Goal: Contribute content: Contribute content

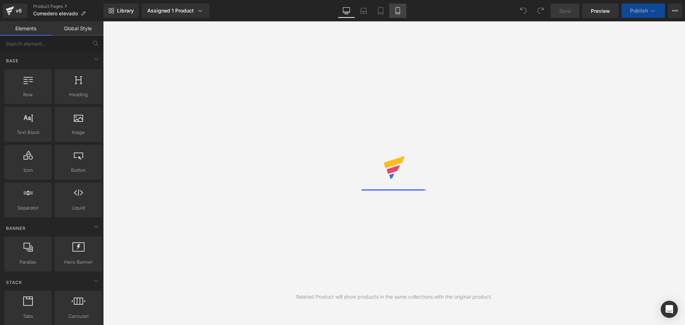
click at [403, 11] on link "Mobile" at bounding box center [397, 11] width 17 height 14
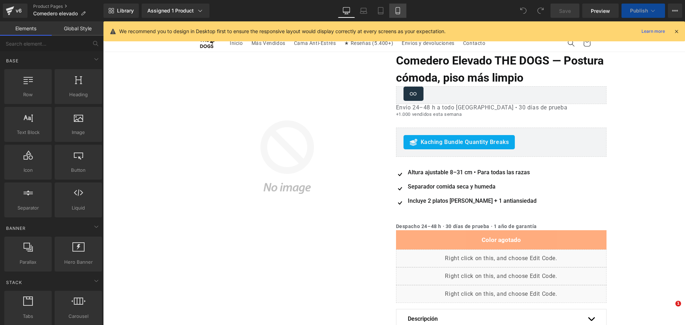
click at [398, 10] on icon at bounding box center [397, 10] width 7 height 7
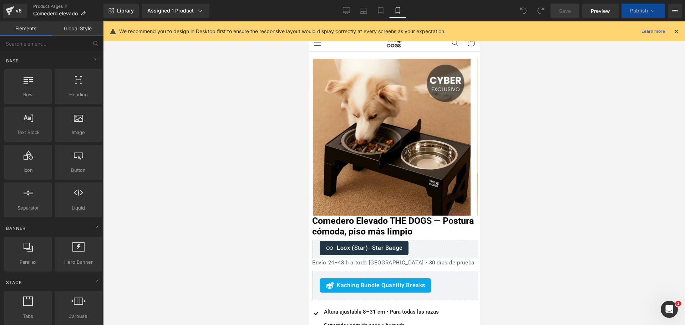
click at [676, 32] on icon at bounding box center [676, 31] width 6 height 6
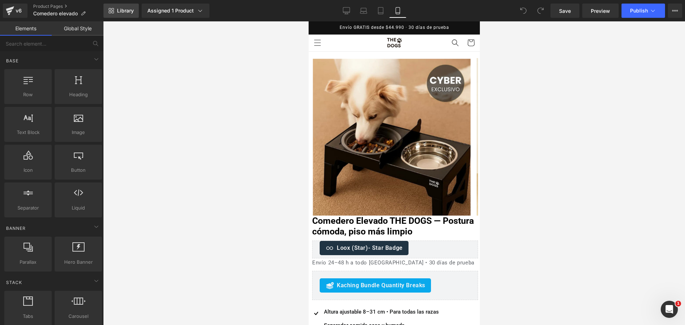
click at [136, 14] on link "Library" at bounding box center [120, 11] width 35 height 14
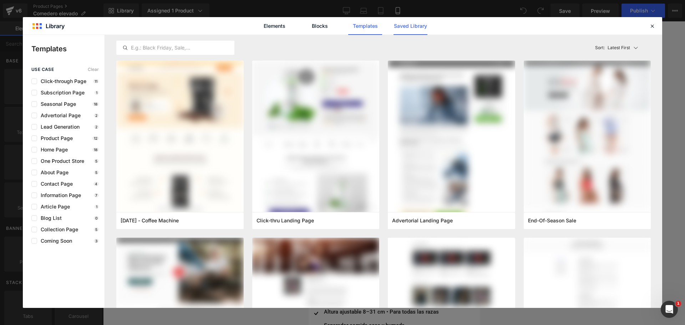
click at [403, 27] on link "Saved Library" at bounding box center [410, 26] width 34 height 18
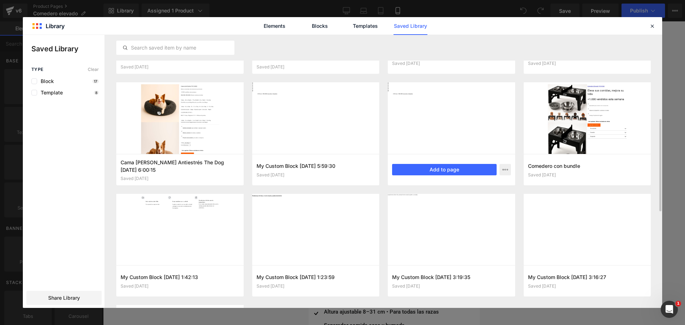
scroll to position [336, 0]
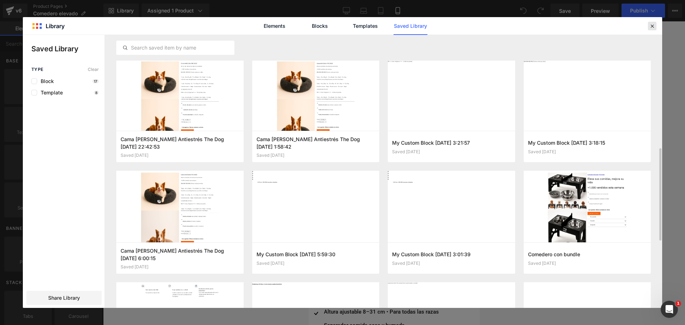
click at [653, 26] on icon at bounding box center [652, 26] width 6 height 6
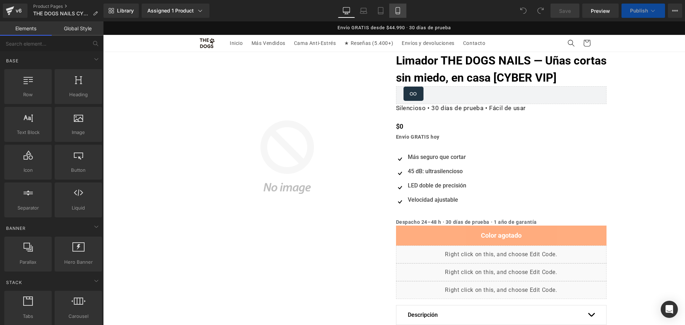
click at [398, 15] on link "Mobile" at bounding box center [397, 11] width 17 height 14
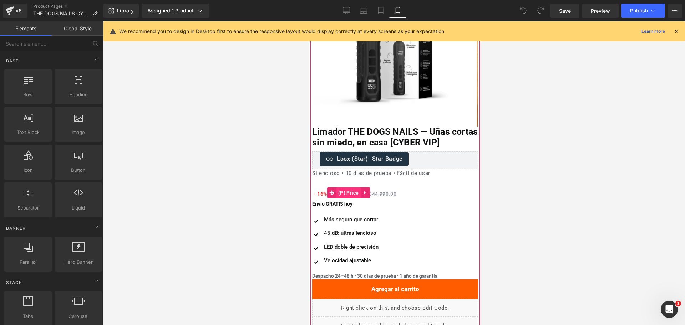
click at [353, 198] on span "(P) Price" at bounding box center [348, 193] width 24 height 11
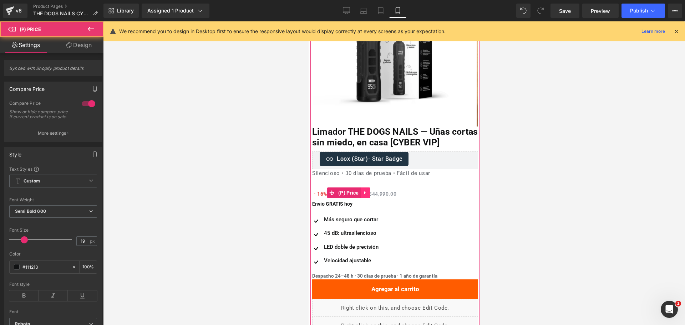
click at [364, 195] on icon at bounding box center [364, 193] width 1 height 3
click at [353, 198] on link at bounding box center [350, 193] width 9 height 11
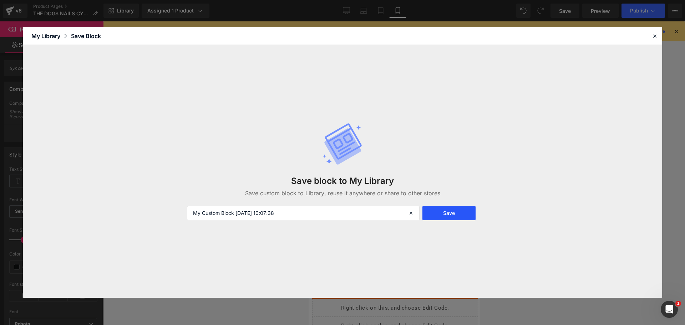
click at [436, 209] on button "Save" at bounding box center [448, 213] width 53 height 14
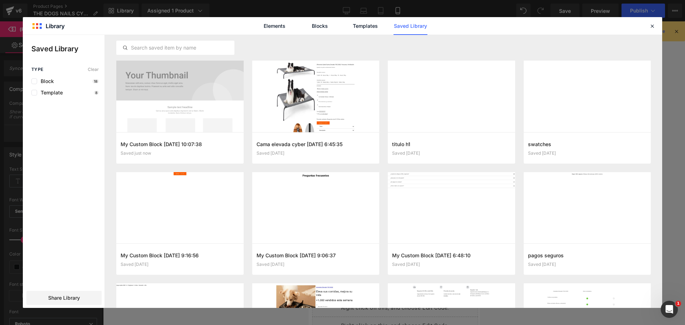
click at [644, 29] on div "Elements Blocks Templates Saved Library" at bounding box center [342, 25] width 639 height 17
click at [647, 28] on div "Elements Blocks Templates Saved Library" at bounding box center [342, 25] width 639 height 17
click at [653, 24] on icon at bounding box center [652, 26] width 6 height 6
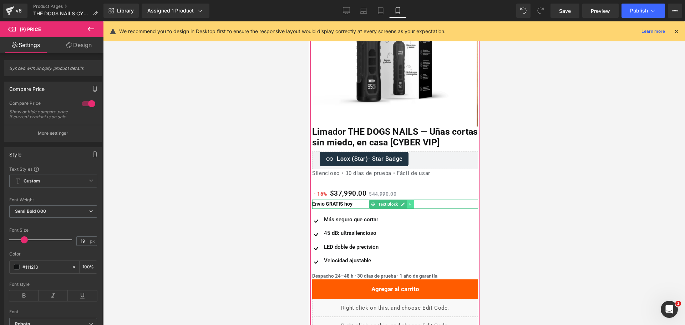
click at [408, 209] on link at bounding box center [409, 204] width 7 height 9
click at [399, 206] on icon at bounding box center [399, 205] width 4 height 4
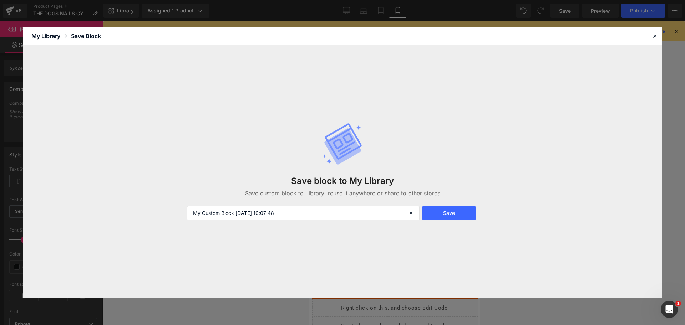
click at [468, 220] on div "Save block to My Library Save custom block to Library, reuse it anywhere or sha…" at bounding box center [343, 171] width 320 height 126
click at [466, 215] on button "Save" at bounding box center [448, 213] width 53 height 14
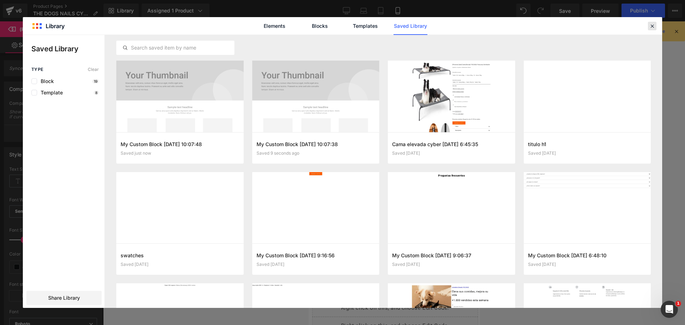
click at [655, 28] on div at bounding box center [652, 26] width 9 height 9
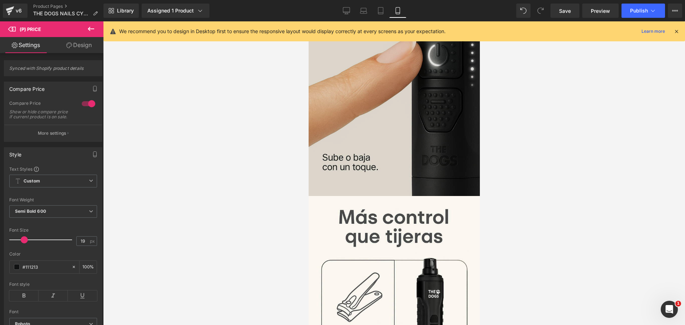
scroll to position [845, 0]
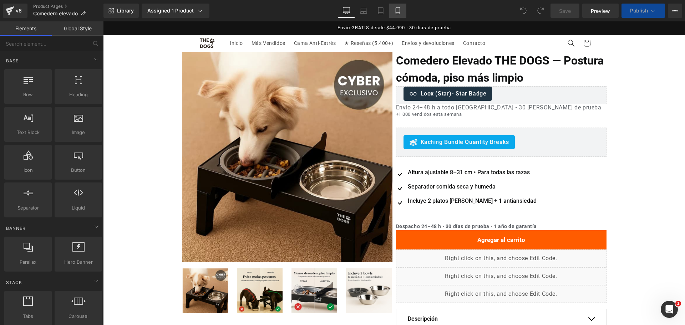
click at [398, 16] on link "Mobile" at bounding box center [397, 11] width 17 height 14
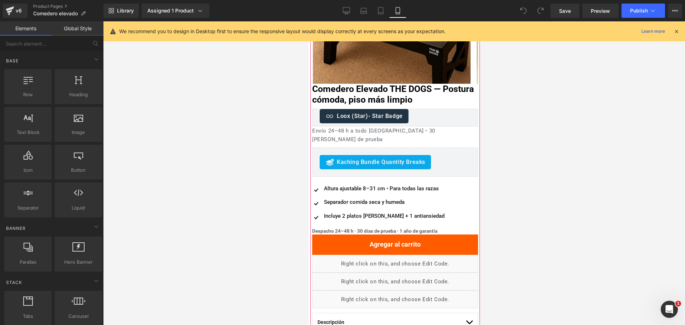
scroll to position [134, 0]
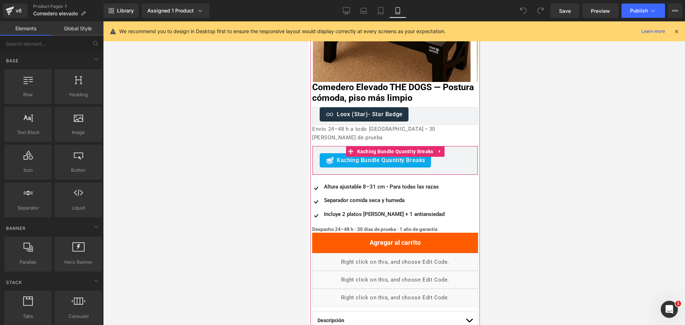
click at [374, 156] on span "Kaching Bundle Quantity Breaks" at bounding box center [380, 160] width 88 height 9
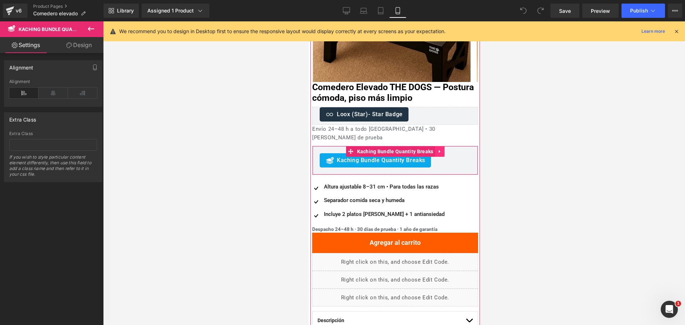
click at [437, 149] on icon at bounding box center [439, 151] width 5 height 5
click at [432, 149] on icon at bounding box center [434, 151] width 5 height 5
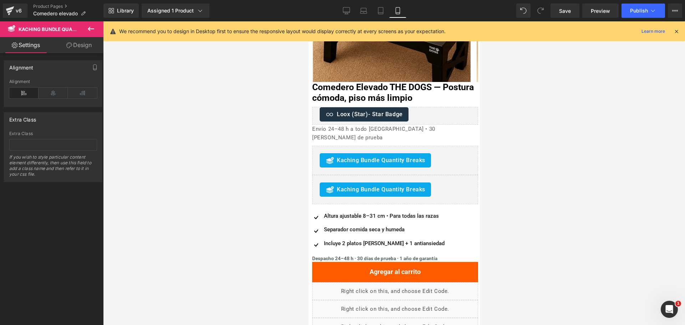
click at [89, 28] on icon at bounding box center [91, 29] width 6 height 4
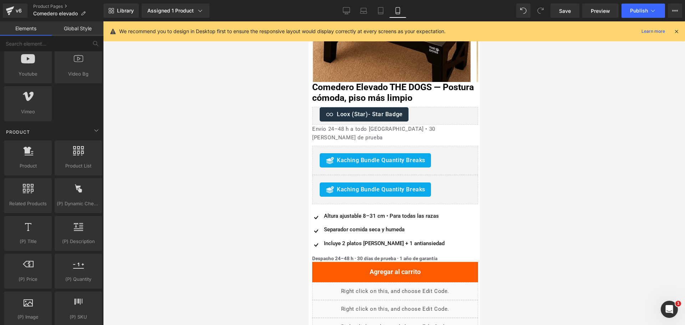
scroll to position [624, 0]
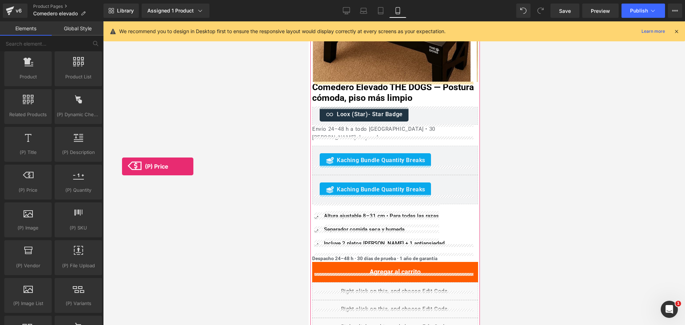
drag, startPoint x: 129, startPoint y: 166, endPoint x: 195, endPoint y: 150, distance: 67.2
click at [36, 154] on div "Product products, goods, sells Product List products, lists, collections, goods…" at bounding box center [53, 220] width 101 height 340
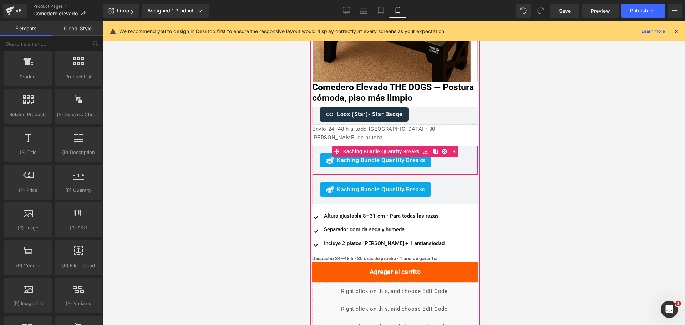
click at [389, 160] on div "Kaching Bundle Quantity Breaks Kaching Bundle Quantity Breaks" at bounding box center [395, 160] width 166 height 29
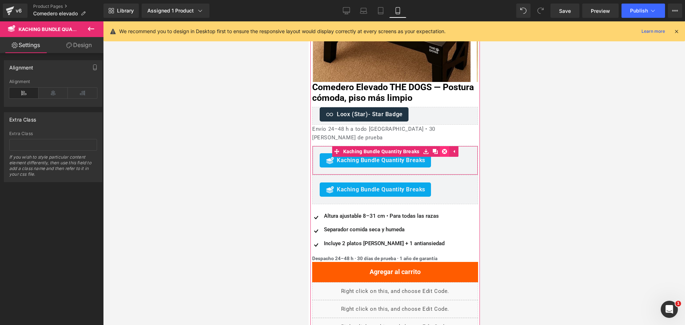
click at [442, 149] on icon at bounding box center [444, 151] width 5 height 5
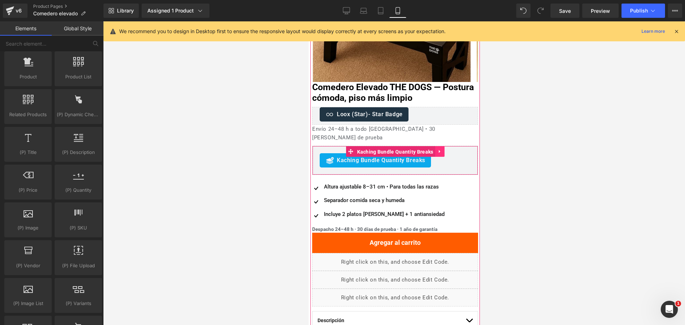
click at [428, 147] on span "Kaching Bundle Quantity Breaks" at bounding box center [395, 152] width 80 height 11
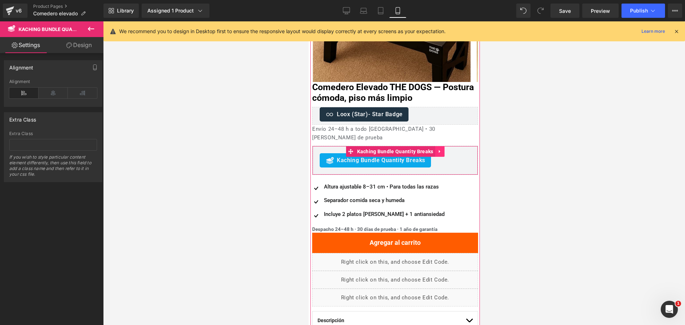
click at [435, 146] on link at bounding box center [439, 151] width 9 height 11
click at [439, 146] on link at bounding box center [443, 151] width 9 height 11
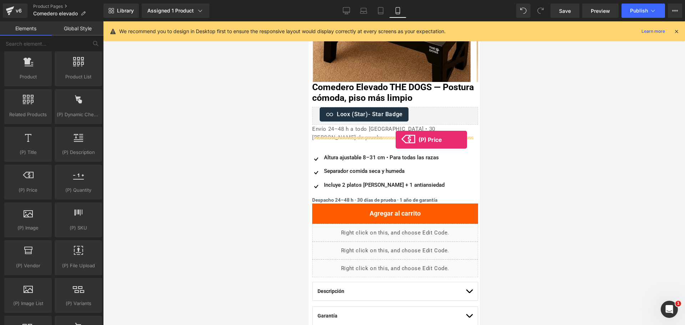
drag, startPoint x: 358, startPoint y: 199, endPoint x: 395, endPoint y: 140, distance: 70.4
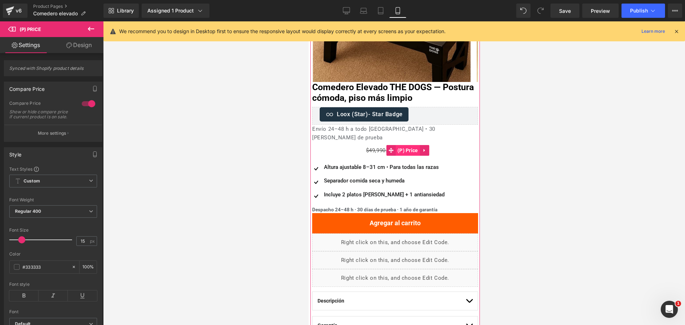
click at [407, 145] on span "(P) Price" at bounding box center [407, 150] width 24 height 11
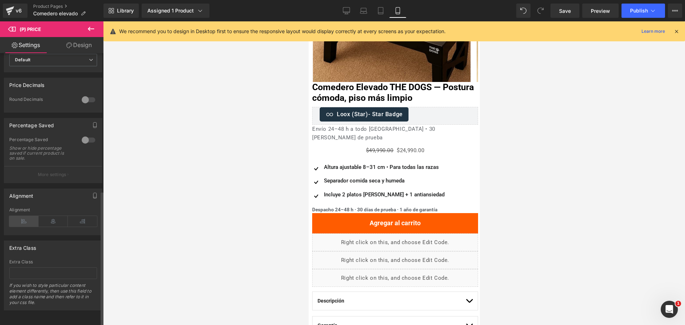
scroll to position [276, 0]
click at [20, 216] on icon at bounding box center [23, 221] width 29 height 11
click at [373, 148] on icon at bounding box center [374, 150] width 5 height 5
click at [377, 148] on icon at bounding box center [379, 150] width 5 height 5
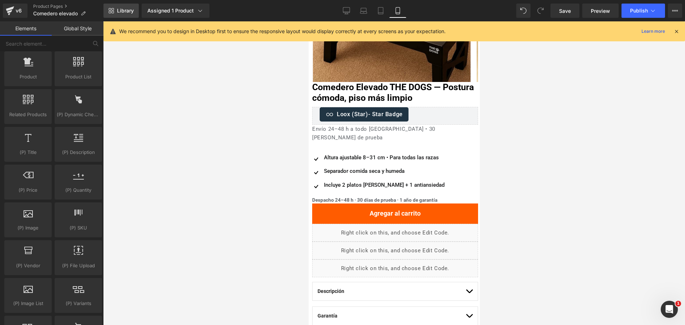
click at [135, 12] on link "Library" at bounding box center [120, 11] width 35 height 14
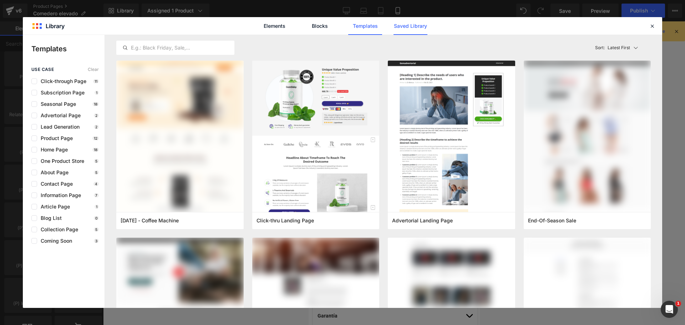
click at [418, 28] on link "Saved Library" at bounding box center [410, 26] width 34 height 18
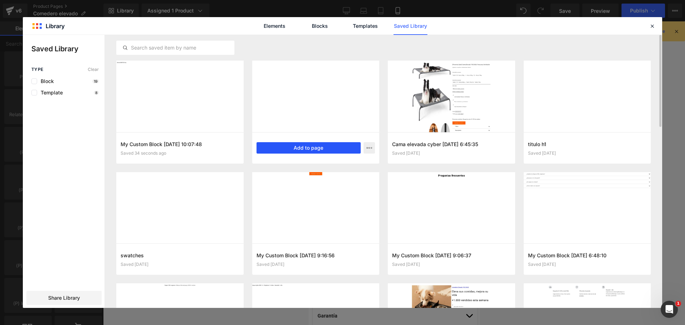
click at [299, 148] on button "Add to page" at bounding box center [308, 147] width 104 height 11
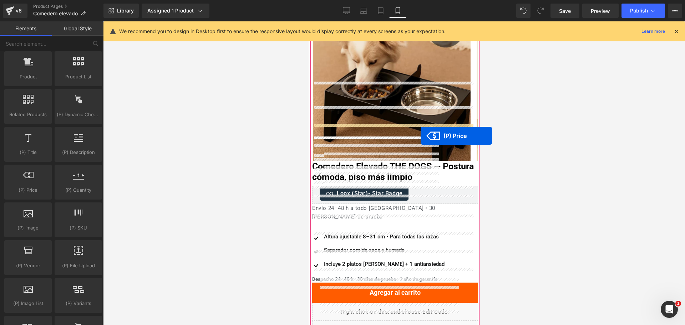
scroll to position [134, 0]
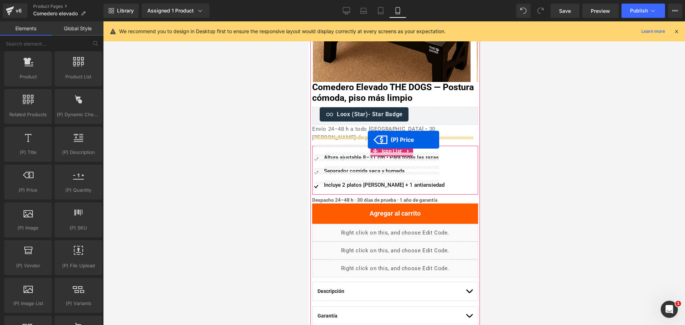
drag, startPoint x: 349, startPoint y: 172, endPoint x: 363, endPoint y: 141, distance: 34.9
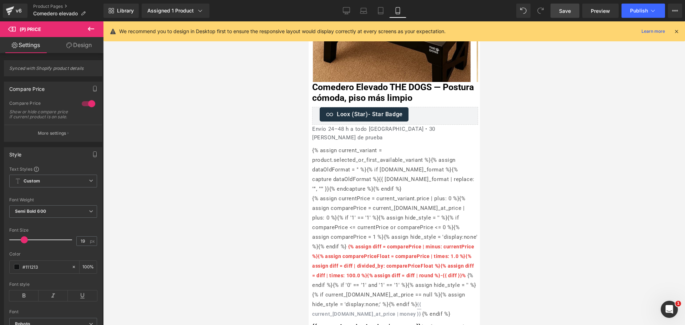
click at [568, 15] on link "Save" at bounding box center [564, 11] width 29 height 14
click at [677, 32] on icon at bounding box center [676, 31] width 6 height 6
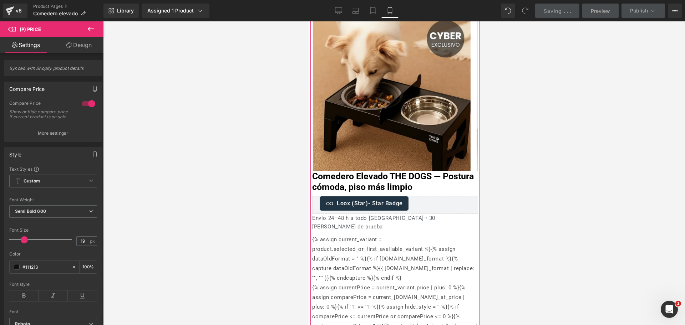
scroll to position [89, 0]
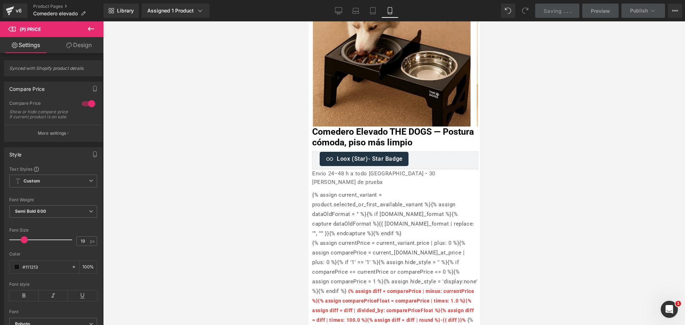
click at [531, 142] on div at bounding box center [394, 173] width 582 height 304
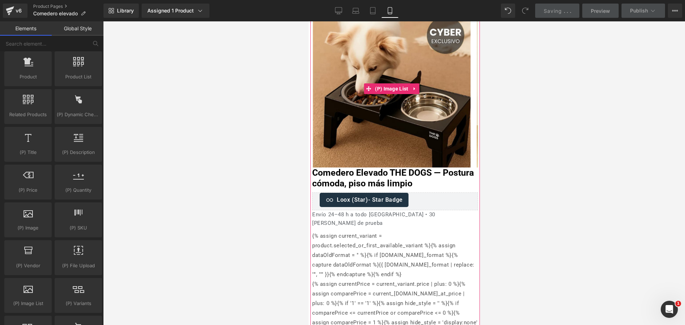
scroll to position [0, 0]
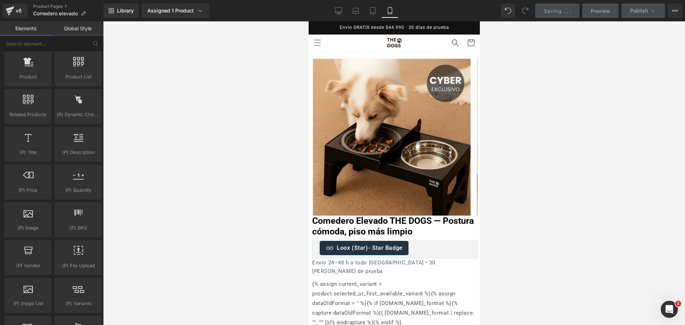
click at [495, 72] on div at bounding box center [394, 173] width 582 height 304
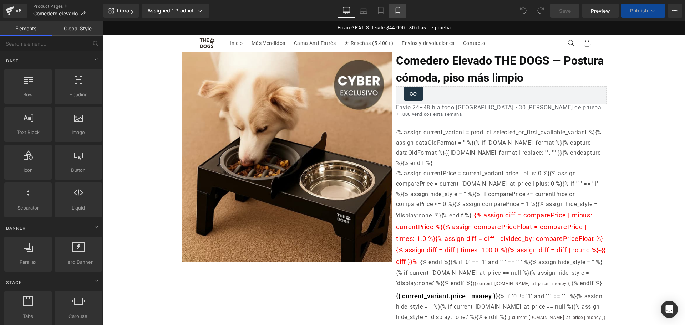
click at [399, 14] on link "Mobile" at bounding box center [397, 11] width 17 height 14
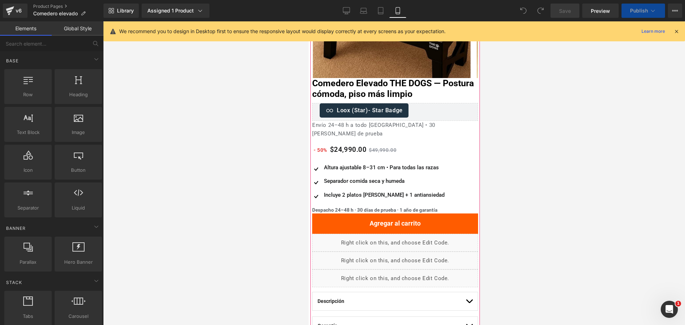
scroll to position [134, 0]
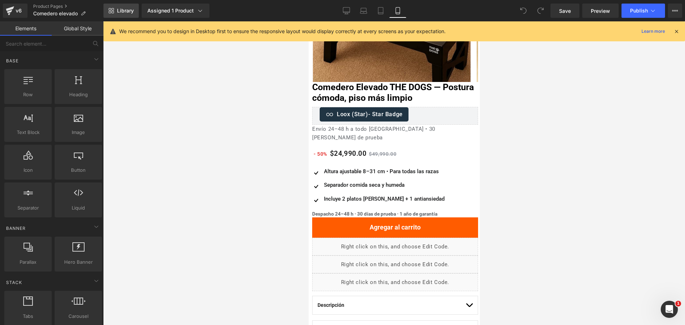
click at [121, 8] on span "Library" at bounding box center [125, 10] width 17 height 6
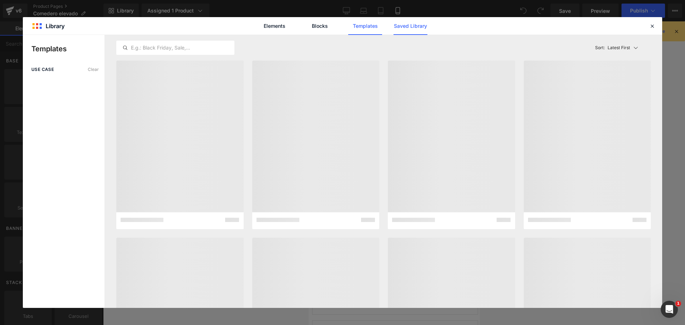
click at [419, 24] on link "Saved Library" at bounding box center [410, 26] width 34 height 18
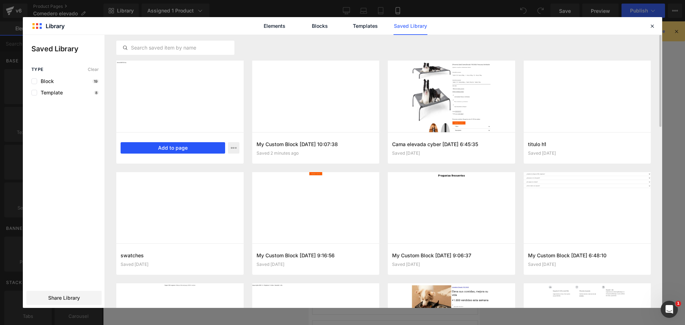
click at [202, 143] on button "Add to page" at bounding box center [173, 147] width 104 height 11
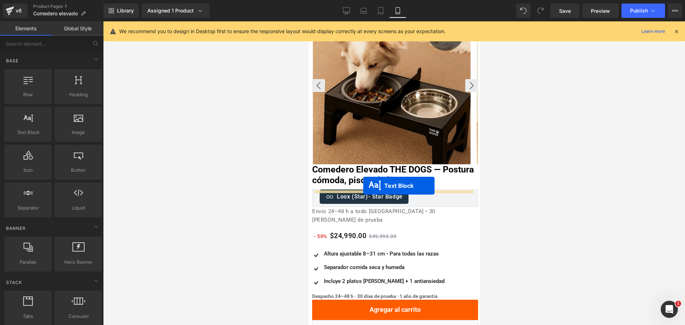
scroll to position [89, 0]
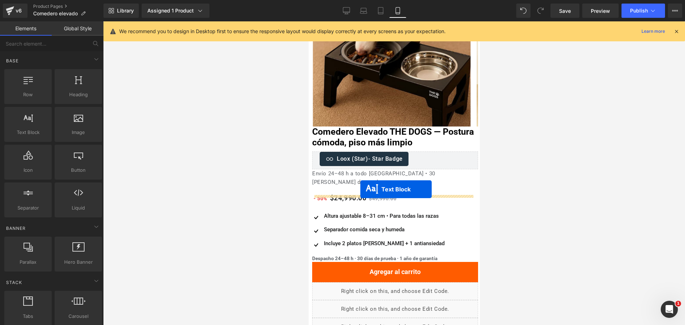
drag, startPoint x: 371, startPoint y: 150, endPoint x: 360, endPoint y: 189, distance: 41.1
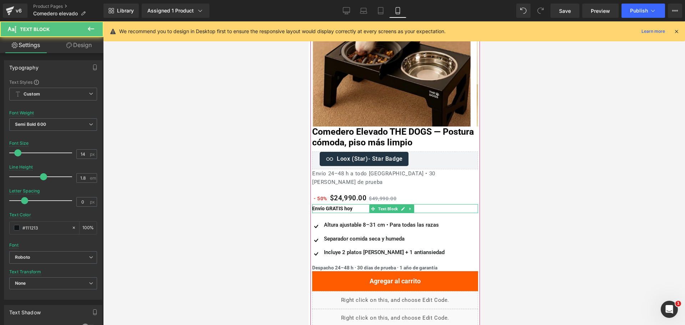
click at [338, 206] on b "Envío GRATIS hoy" at bounding box center [332, 209] width 40 height 6
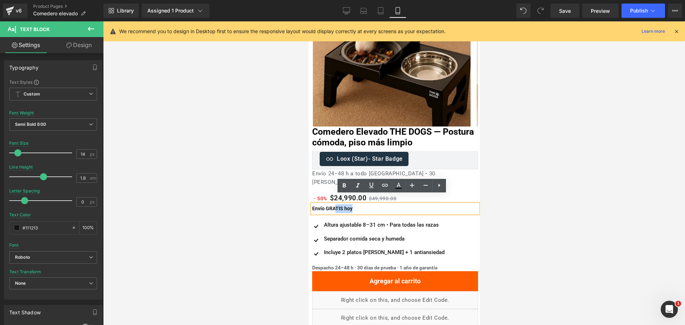
click at [338, 206] on b "Envío GRATIS hoy" at bounding box center [332, 209] width 40 height 6
click at [571, 195] on div at bounding box center [394, 173] width 582 height 304
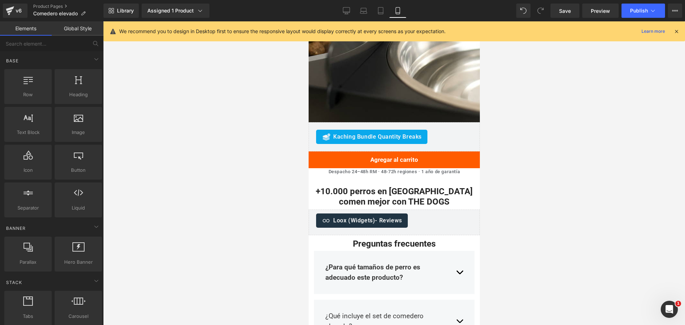
scroll to position [1204, 0]
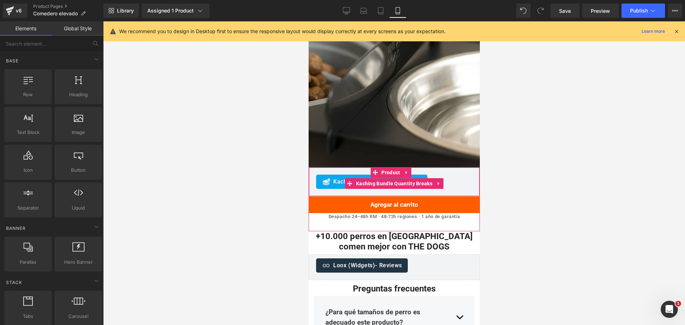
click at [381, 167] on div "Kaching Bundle Quantity Breaks Kaching Bundle Quantity Breaks" at bounding box center [393, 181] width 171 height 29
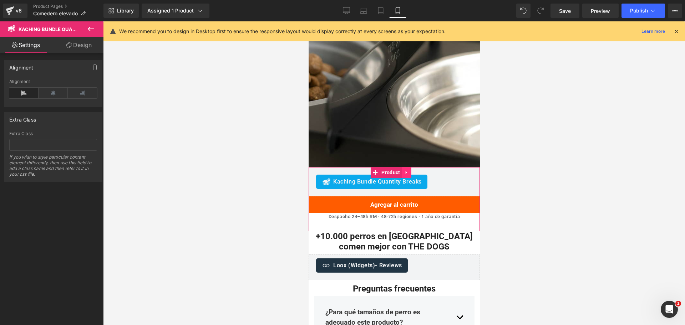
click at [406, 170] on icon at bounding box center [406, 172] width 5 height 5
click at [407, 178] on span "Kaching Bundle Quantity Breaks" at bounding box center [394, 183] width 80 height 11
click at [442, 175] on div "Kaching Bundle Quantity Breaks" at bounding box center [394, 182] width 156 height 14
click at [439, 178] on link at bounding box center [438, 183] width 9 height 11
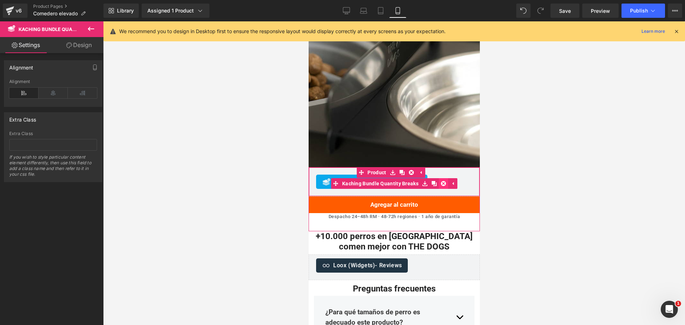
click at [440, 181] on icon at bounding box center [442, 183] width 5 height 5
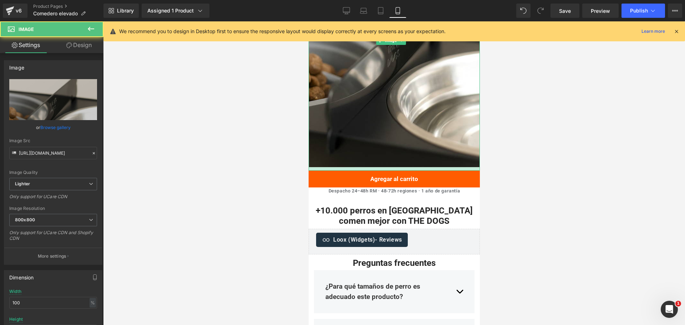
drag, startPoint x: 461, startPoint y: 123, endPoint x: 460, endPoint y: 126, distance: 3.7
click at [460, 167] on div at bounding box center [393, 169] width 171 height 4
click at [491, 115] on div at bounding box center [394, 173] width 582 height 304
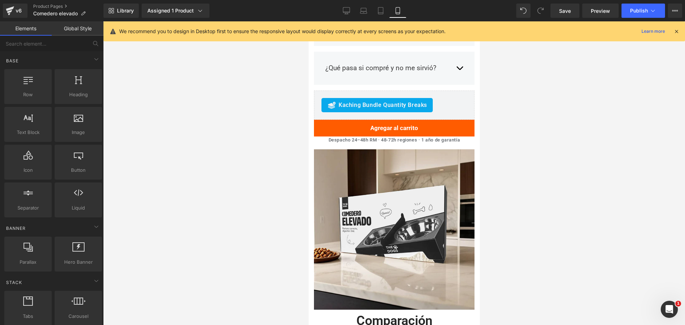
scroll to position [1516, 0]
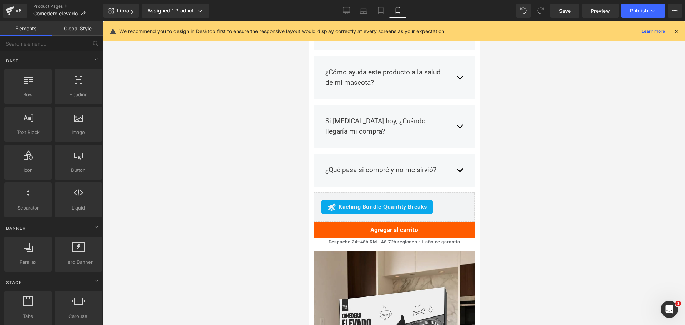
click at [403, 193] on div "Kaching Bundle Quantity Breaks Kaching Bundle Quantity Breaks" at bounding box center [393, 207] width 160 height 29
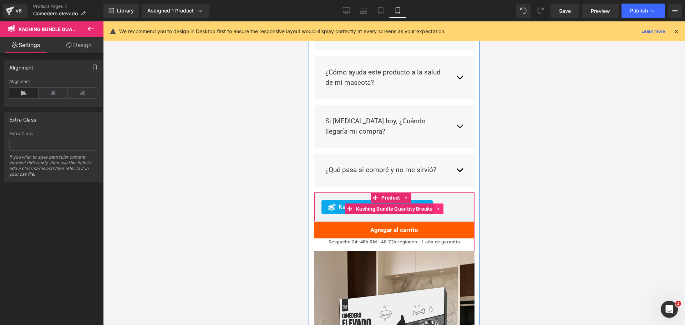
click at [438, 204] on link at bounding box center [438, 209] width 9 height 11
click at [440, 206] on icon at bounding box center [442, 208] width 5 height 5
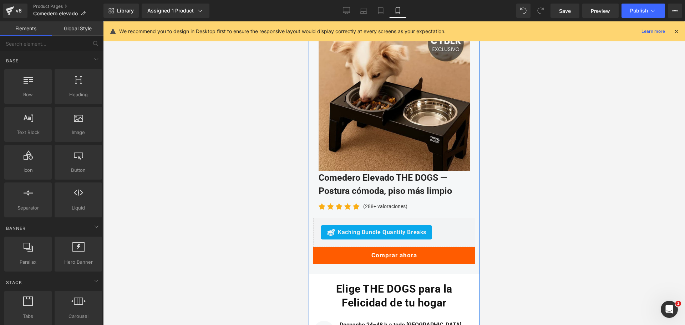
scroll to position [2942, 0]
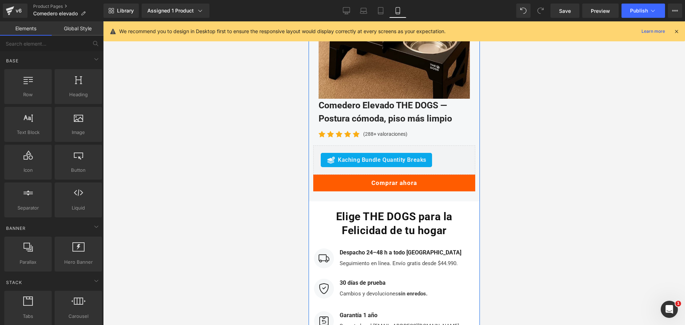
click at [387, 156] on span "Kaching Bundle Quantity Breaks" at bounding box center [381, 160] width 88 height 9
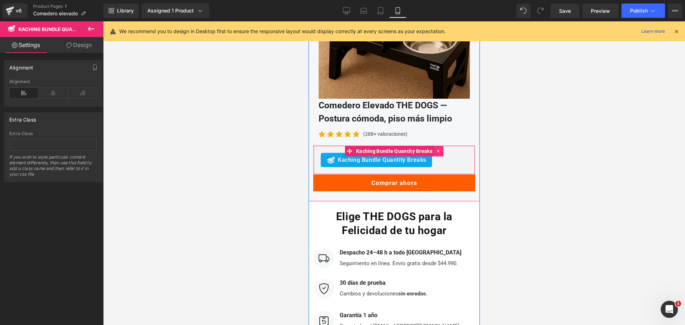
click at [436, 148] on icon at bounding box center [438, 150] width 5 height 5
click at [440, 149] on icon at bounding box center [442, 151] width 5 height 5
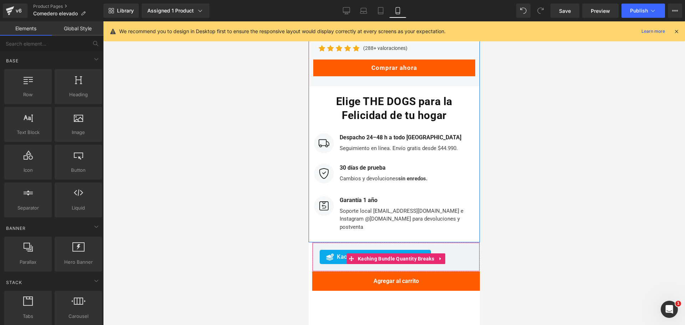
scroll to position [3121, 0]
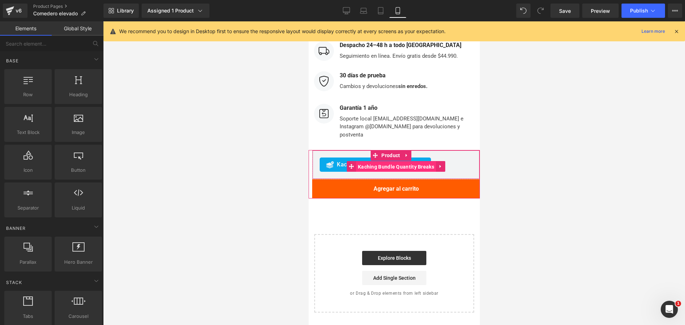
click at [429, 162] on span "Kaching Bundle Quantity Breaks" at bounding box center [396, 167] width 80 height 11
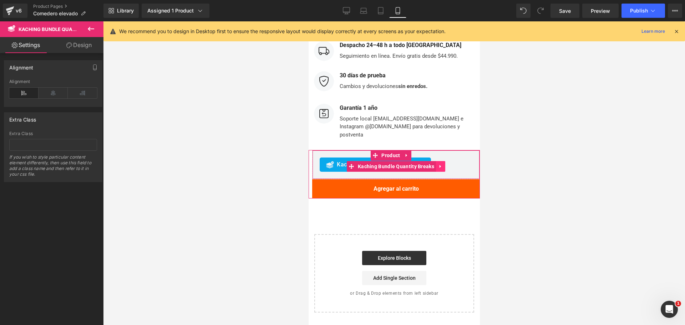
click at [438, 164] on icon at bounding box center [440, 166] width 5 height 5
click at [442, 164] on icon at bounding box center [444, 166] width 5 height 5
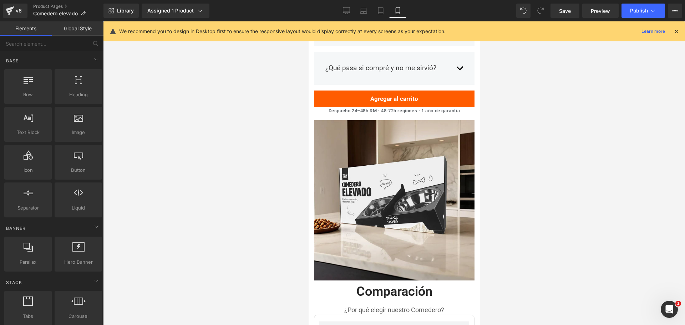
scroll to position [0, 0]
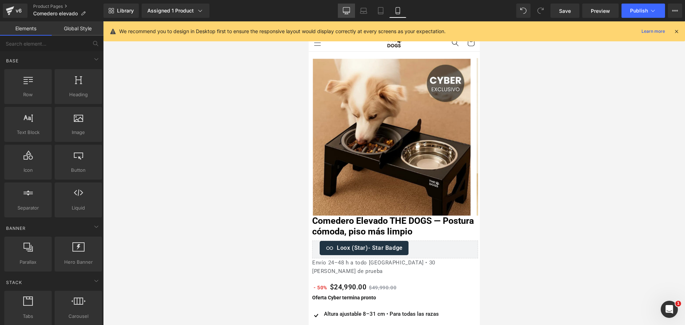
click at [343, 13] on icon at bounding box center [346, 10] width 7 height 7
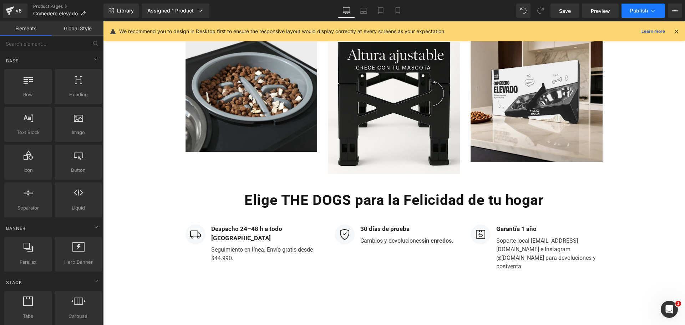
scroll to position [1427, 0]
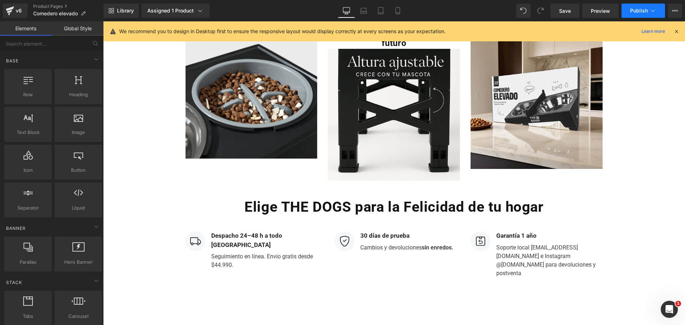
click at [625, 5] on button "Publish" at bounding box center [643, 11] width 44 height 14
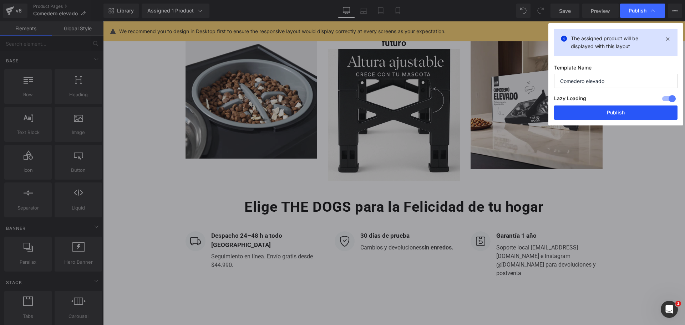
click at [638, 116] on button "Publish" at bounding box center [615, 113] width 123 height 14
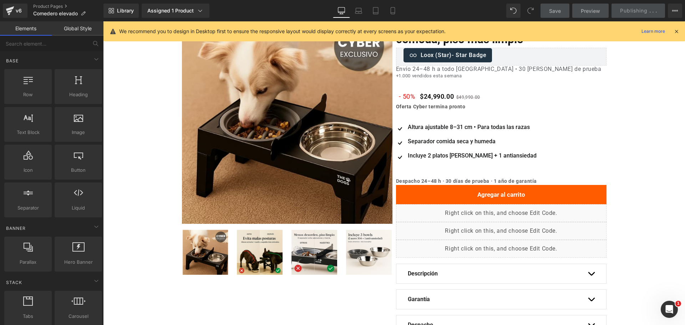
scroll to position [0, 0]
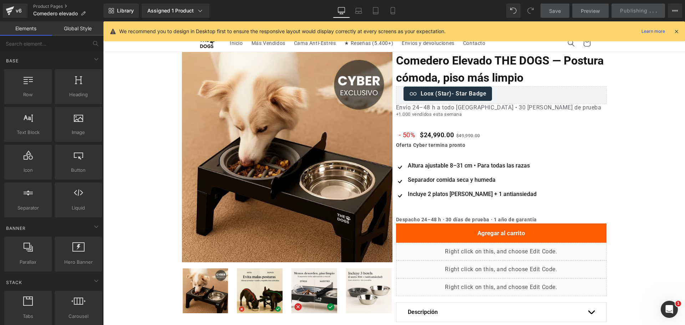
click at [353, 109] on img at bounding box center [287, 157] width 210 height 210
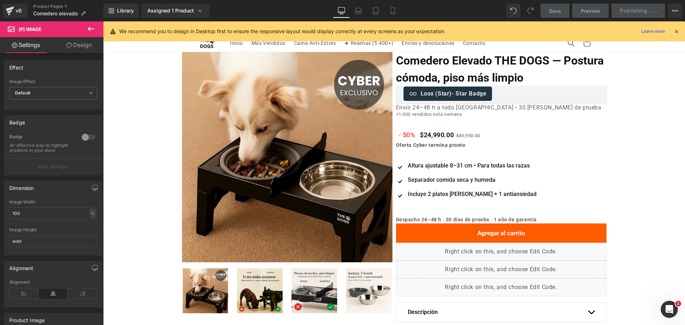
click at [676, 31] on icon at bounding box center [676, 31] width 6 height 6
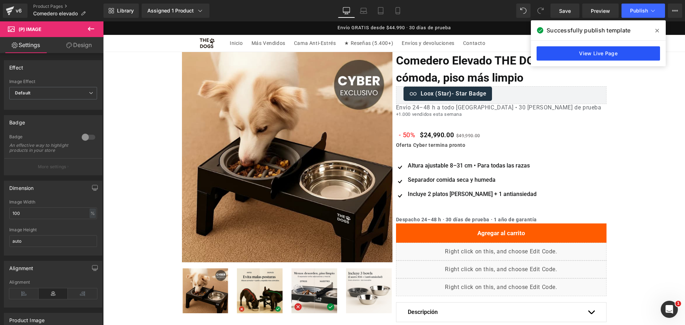
click at [560, 47] on link "View Live Page" at bounding box center [597, 53] width 123 height 14
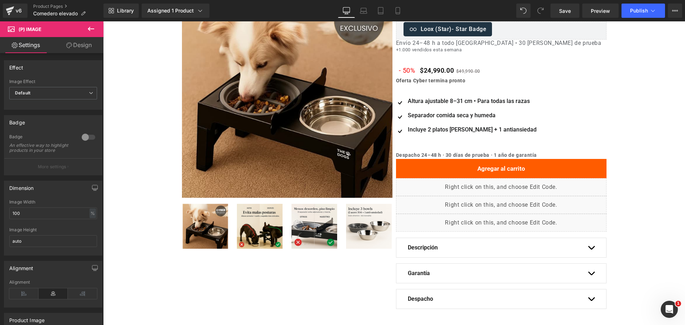
scroll to position [223, 0]
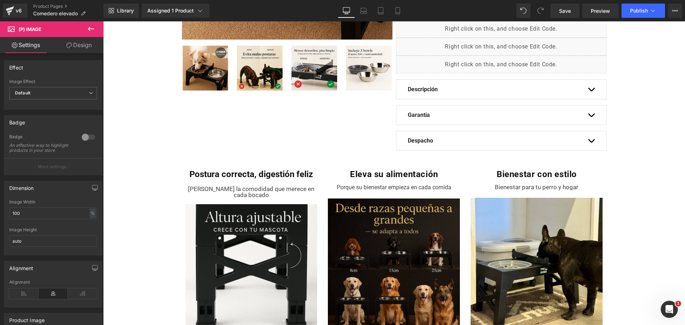
click at [92, 31] on icon at bounding box center [91, 29] width 9 height 9
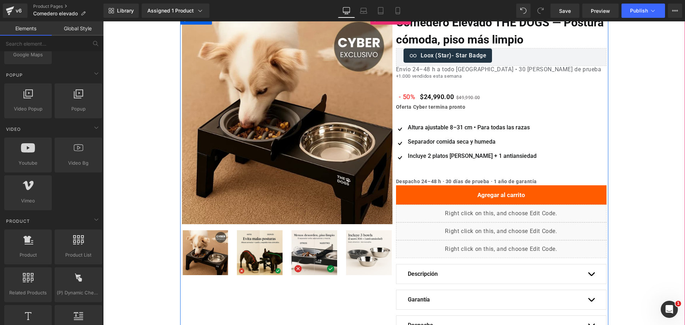
scroll to position [0, 0]
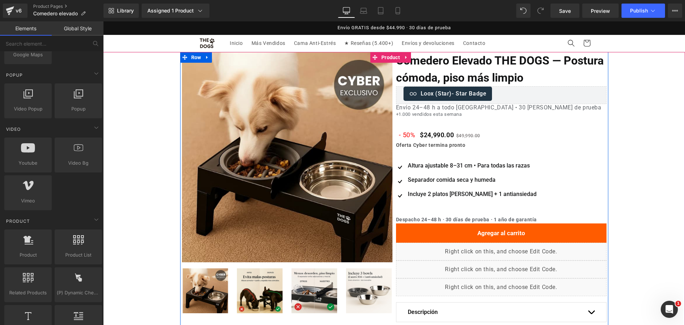
click at [443, 144] on b "Oferta Cyber termina pronto" at bounding box center [431, 145] width 70 height 6
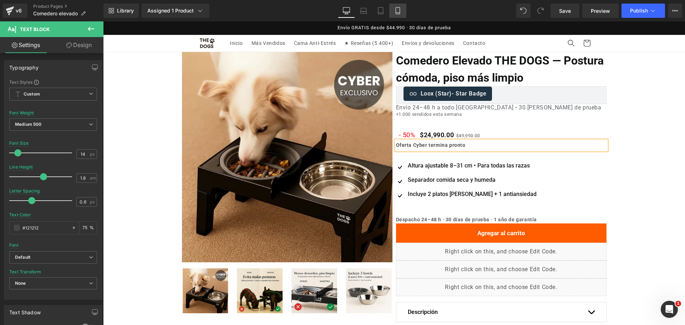
click at [405, 6] on link "Mobile" at bounding box center [397, 11] width 17 height 14
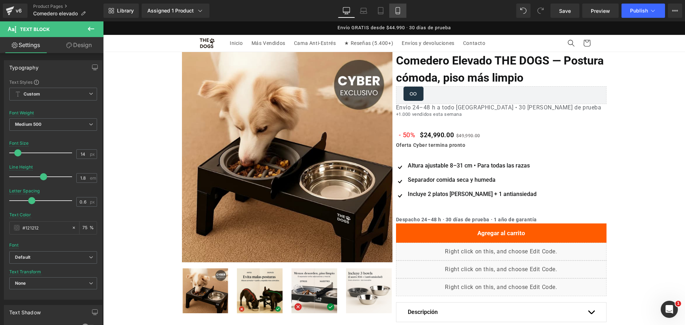
scroll to position [31, 0]
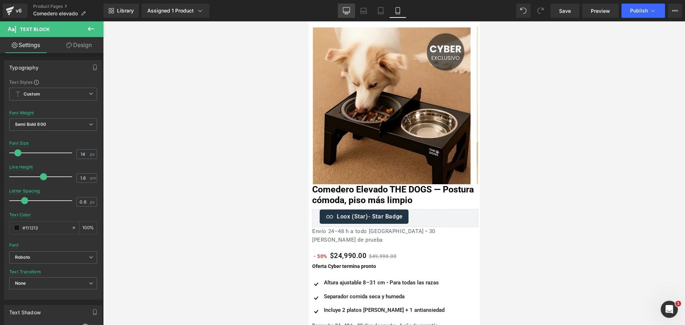
click at [348, 6] on link "Desktop" at bounding box center [346, 11] width 17 height 14
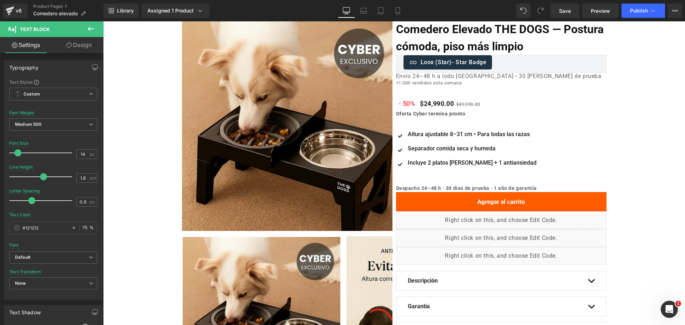
scroll to position [0, 0]
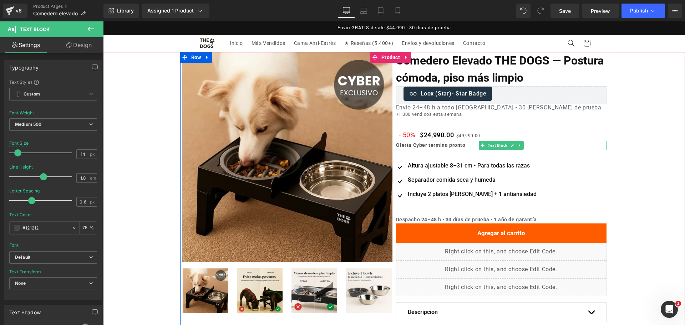
click at [446, 145] on b "Oferta Cyber termina pronto" at bounding box center [431, 145] width 70 height 6
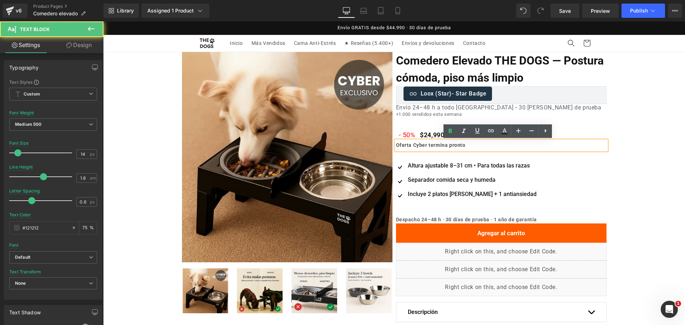
drag, startPoint x: 613, startPoint y: 110, endPoint x: 522, endPoint y: 146, distance: 97.0
click at [613, 110] on div "Oferta (P) Image ‹" at bounding box center [394, 215] width 582 height 327
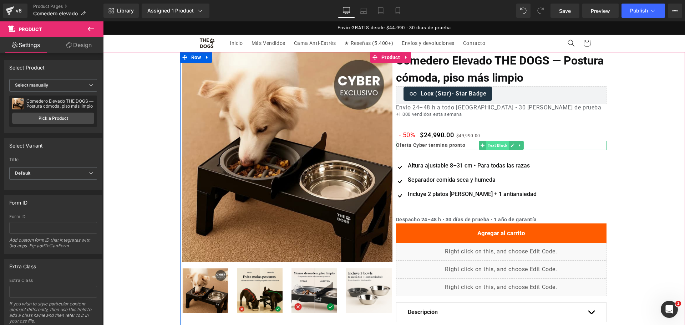
click at [486, 144] on span "Text Block" at bounding box center [497, 145] width 22 height 9
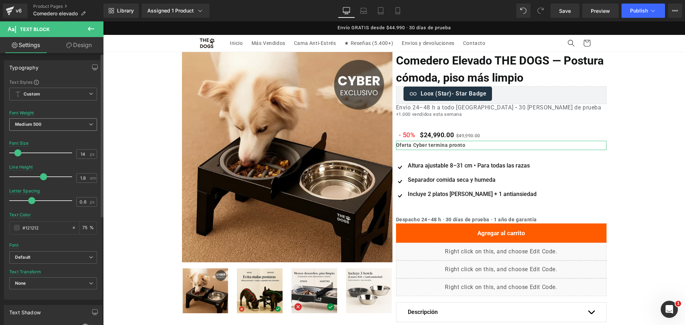
click at [58, 127] on span "Medium 500" at bounding box center [53, 124] width 88 height 12
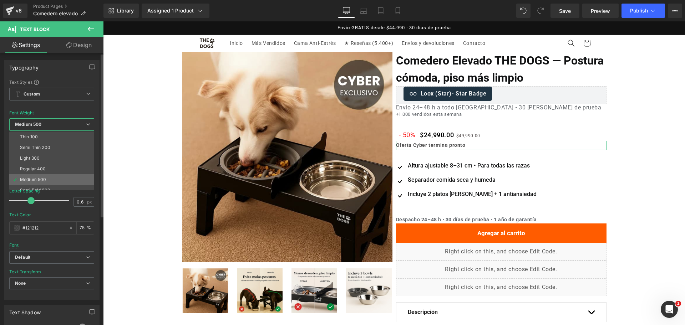
scroll to position [45, 0]
click at [66, 148] on li "Semi Bold 600" at bounding box center [53, 146] width 88 height 11
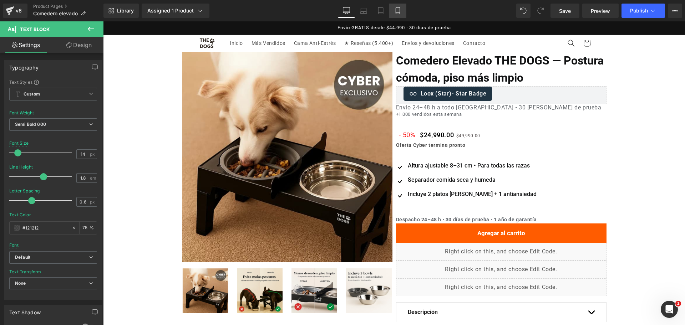
click at [398, 13] on icon at bounding box center [398, 13] width 4 height 0
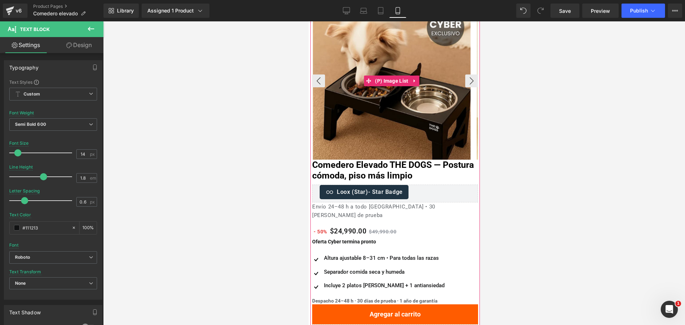
scroll to position [76, 0]
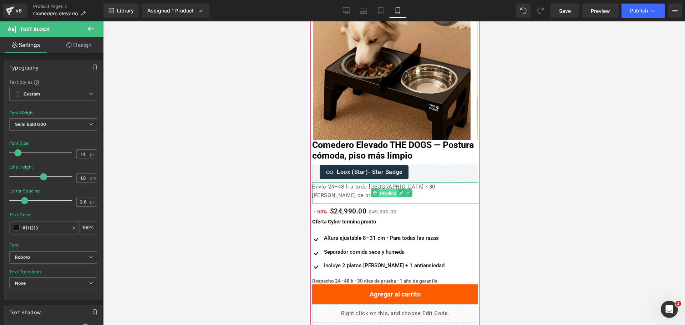
click at [391, 189] on span "Heading" at bounding box center [387, 193] width 19 height 9
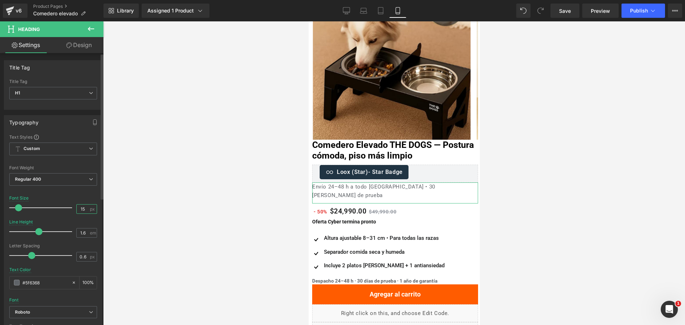
click at [80, 208] on input "15" at bounding box center [83, 209] width 12 height 9
type input "14"
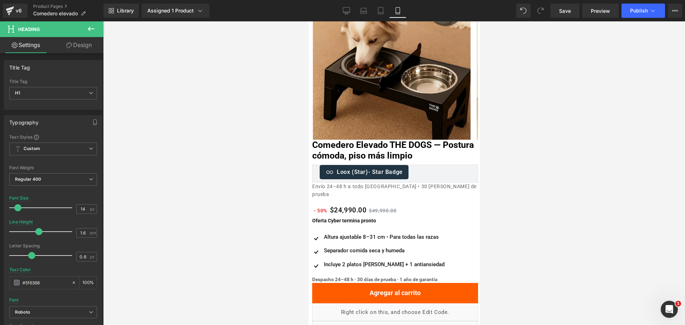
click at [530, 143] on div at bounding box center [394, 173] width 582 height 304
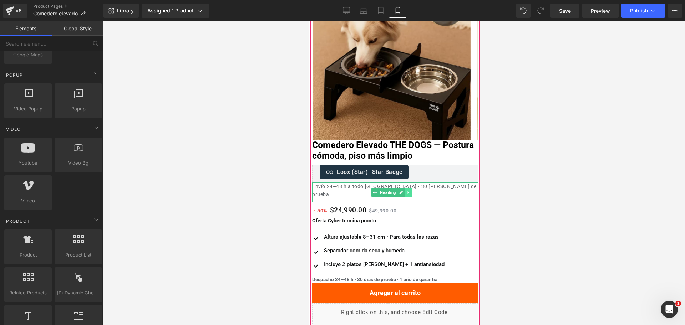
click at [409, 190] on icon at bounding box center [408, 192] width 4 height 4
click at [411, 190] on icon at bounding box center [412, 192] width 4 height 4
click at [412, 189] on h1 "Envío 24–48 h a todo Chile • 30 días de prueba" at bounding box center [395, 191] width 166 height 16
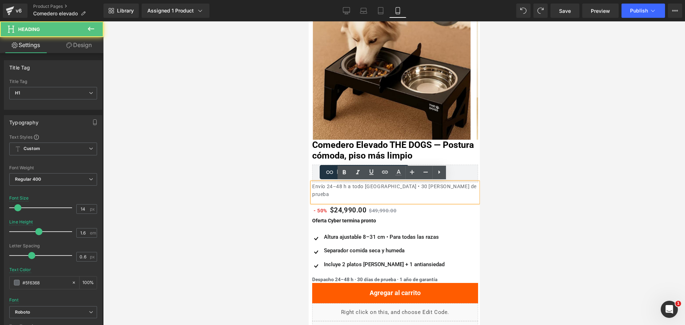
click at [527, 180] on div at bounding box center [394, 173] width 582 height 304
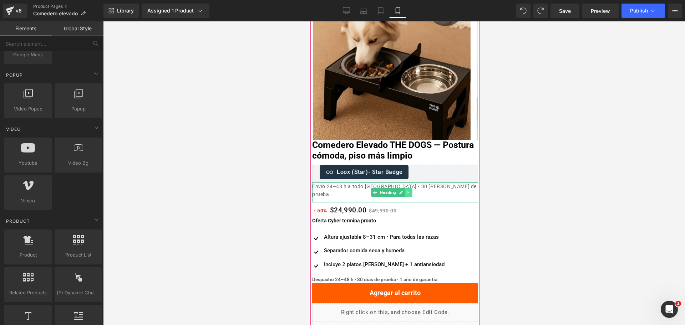
click at [407, 191] on icon at bounding box center [407, 192] width 1 height 2
click at [410, 190] on icon at bounding box center [412, 192] width 4 height 4
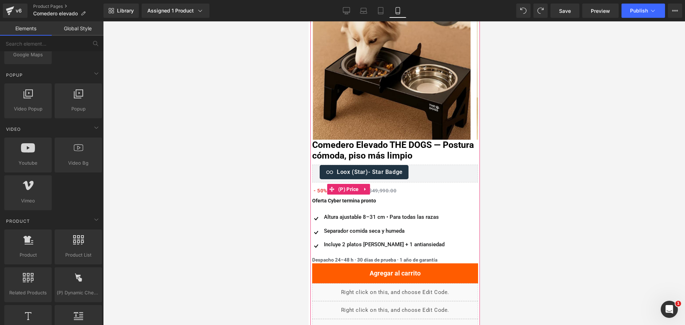
click at [418, 183] on div "- 50% $24,990.00 $49,990.00" at bounding box center [395, 190] width 166 height 14
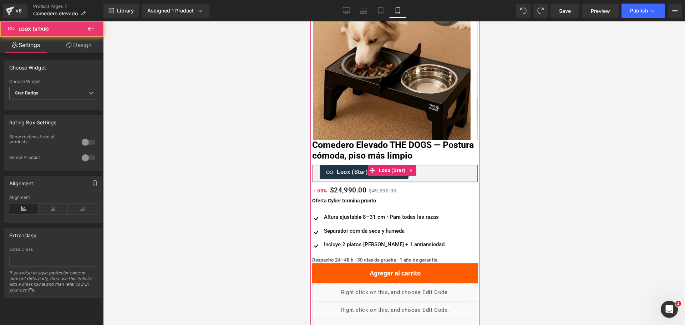
click at [421, 182] on div "Oferta (P) Image ‹" at bounding box center [394, 196] width 169 height 439
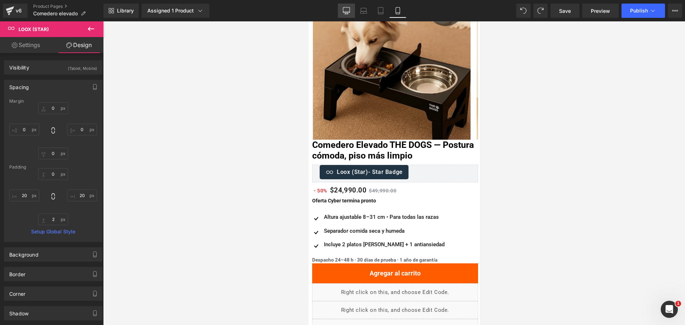
click at [351, 12] on link "Desktop" at bounding box center [346, 11] width 17 height 14
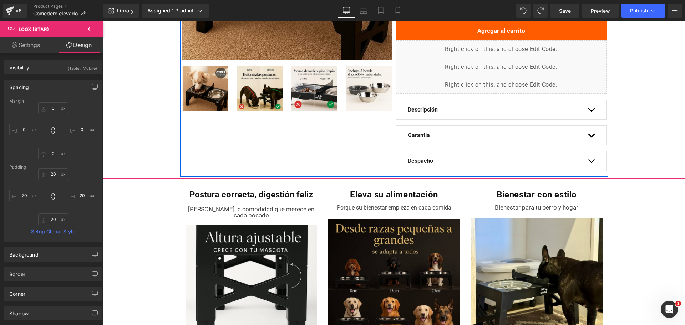
scroll to position [312, 0]
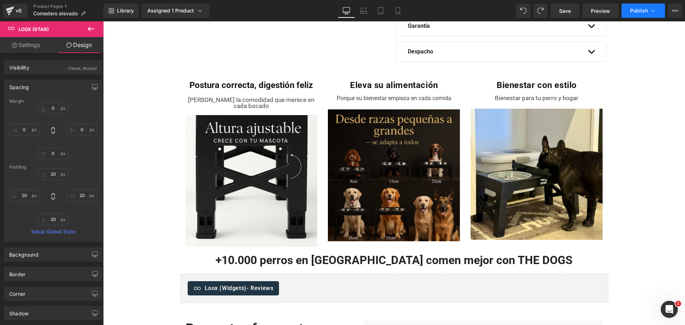
click at [632, 9] on span "Publish" at bounding box center [639, 11] width 18 height 6
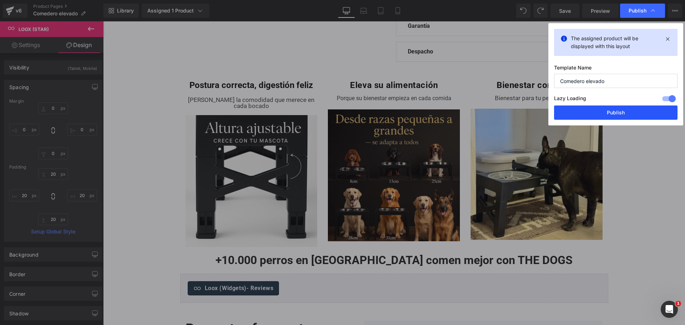
drag, startPoint x: 597, startPoint y: 114, endPoint x: 491, endPoint y: 93, distance: 107.6
click at [597, 114] on button "Publish" at bounding box center [615, 113] width 123 height 14
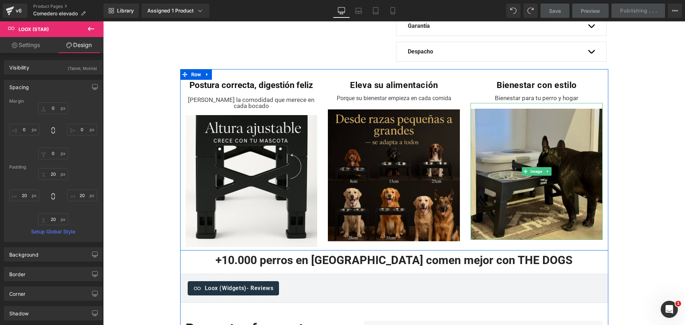
scroll to position [0, 0]
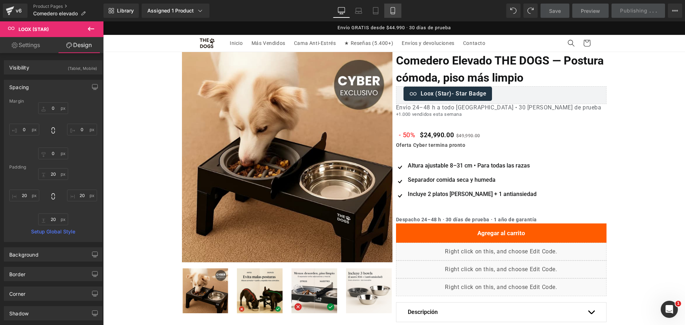
click at [390, 10] on icon at bounding box center [392, 10] width 7 height 7
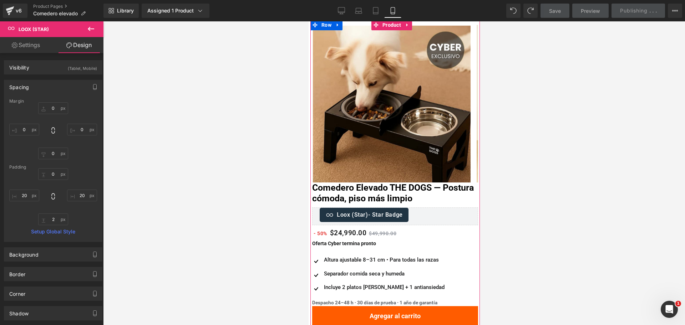
scroll to position [49, 0]
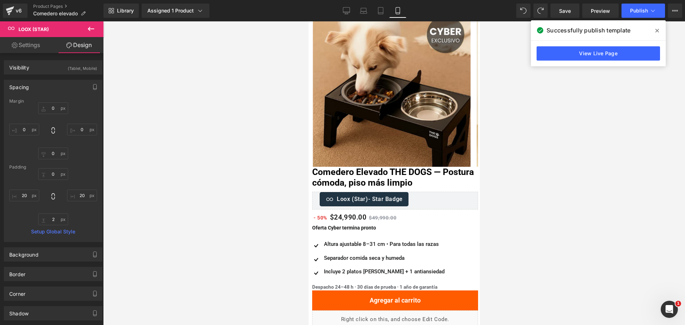
click at [657, 25] on span at bounding box center [656, 30] width 11 height 11
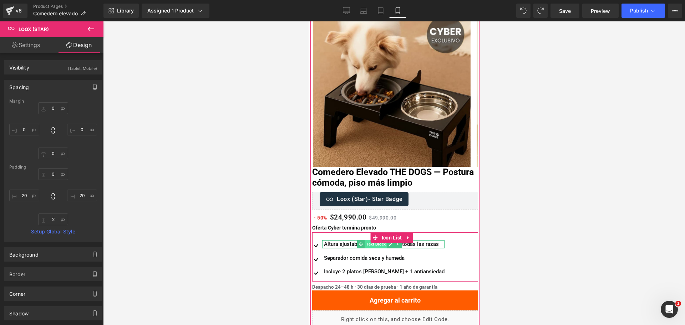
click at [380, 244] on span "Text Block" at bounding box center [375, 244] width 22 height 9
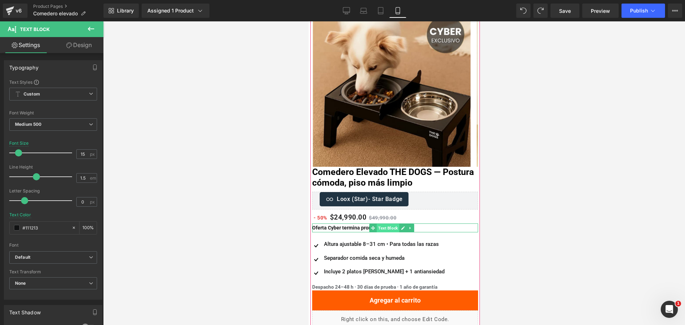
click at [378, 227] on span "Text Block" at bounding box center [387, 228] width 22 height 9
click at [80, 153] on input "14" at bounding box center [83, 154] width 12 height 9
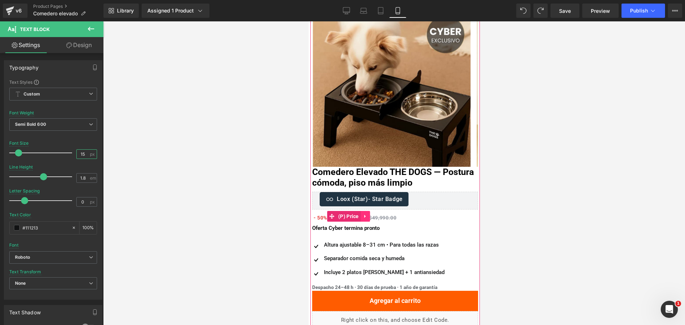
type input "15"
click at [363, 216] on icon at bounding box center [364, 216] width 5 height 5
click at [342, 214] on span "(P) Price" at bounding box center [348, 216] width 24 height 11
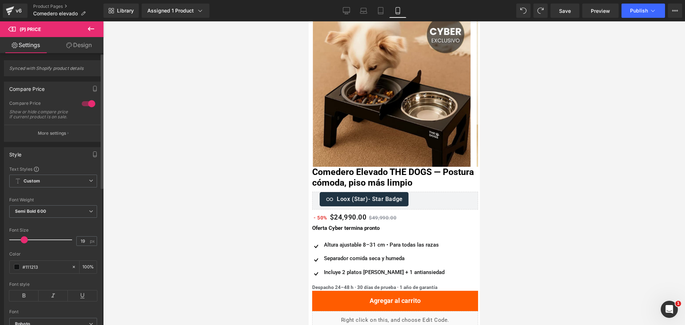
click at [80, 240] on div "Font Size 19 px" at bounding box center [53, 240] width 88 height 24
click at [81, 242] on input "19" at bounding box center [83, 241] width 12 height 9
type input "20"
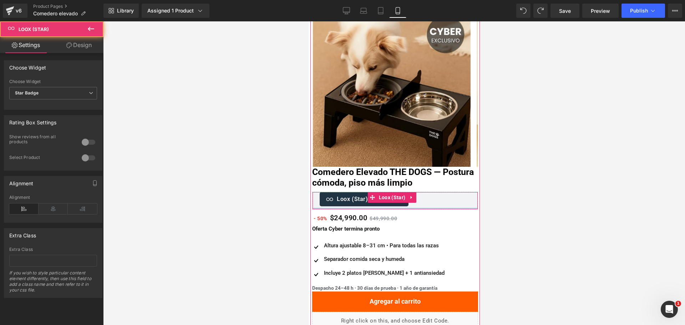
click at [362, 209] on div "Oferta (P) Image ‹" at bounding box center [394, 224] width 169 height 440
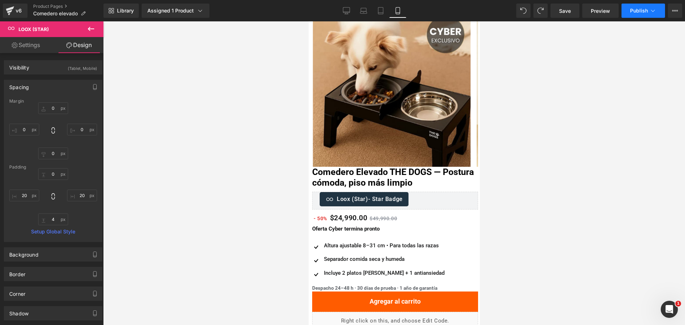
click at [646, 9] on span "Publish" at bounding box center [639, 11] width 18 height 6
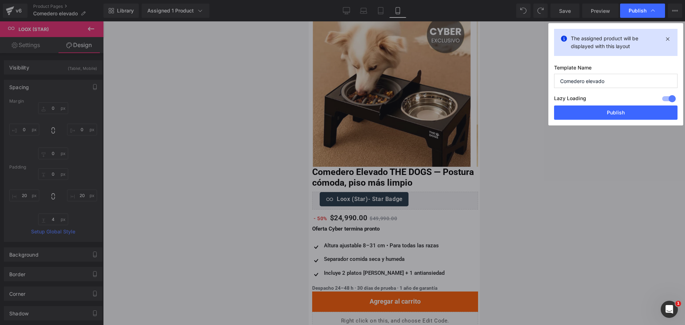
click at [590, 121] on div "The assigned product will be displayed with this layout Template Name Comedero …" at bounding box center [615, 74] width 135 height 102
click at [590, 114] on button "Publish" at bounding box center [615, 113] width 123 height 14
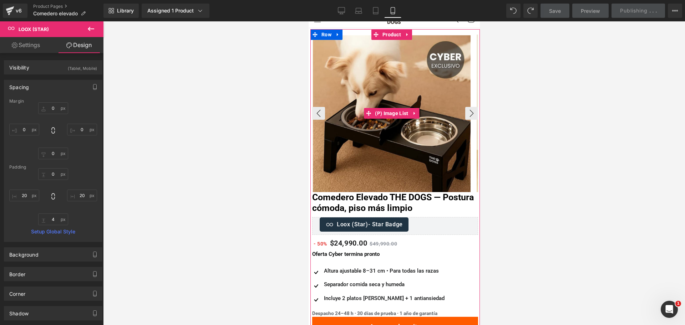
scroll to position [0, 0]
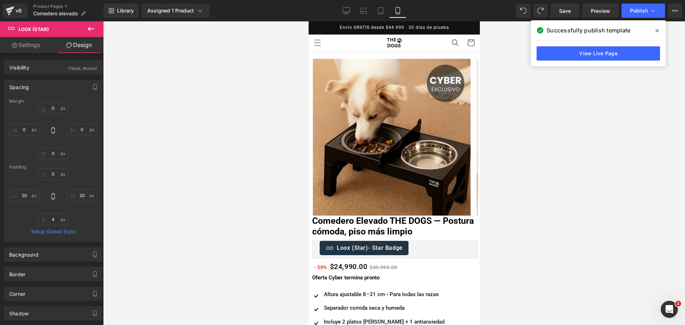
click at [637, 62] on div "View Live Page" at bounding box center [598, 54] width 135 height 26
click at [621, 57] on link "View Live Page" at bounding box center [597, 53] width 123 height 14
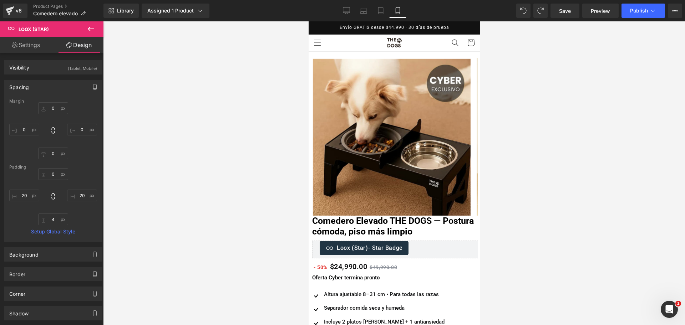
click at [92, 29] on icon at bounding box center [91, 29] width 6 height 4
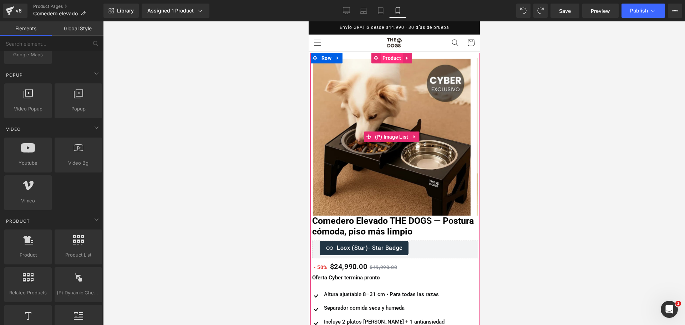
click at [395, 61] on span "Product" at bounding box center [391, 58] width 22 height 11
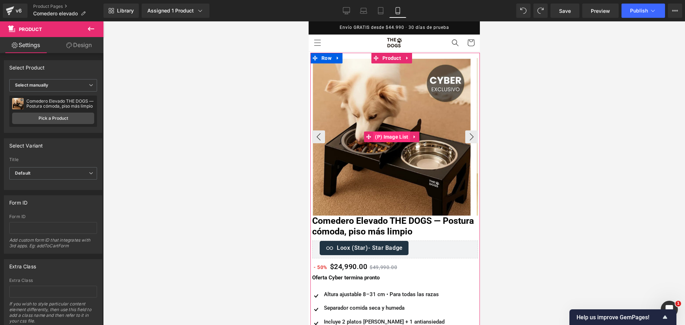
click at [408, 139] on span "(P) Image List" at bounding box center [391, 137] width 37 height 11
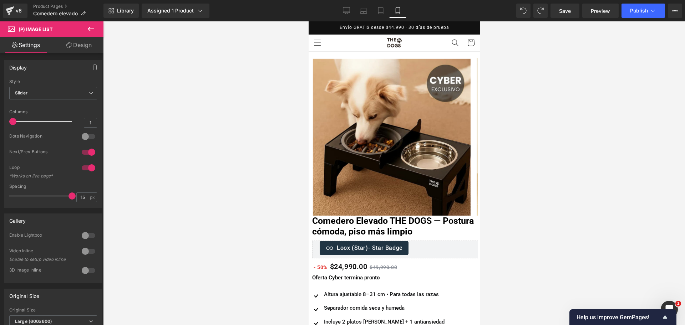
click at [46, 3] on div "v6 Product Pages Comedero elevado" at bounding box center [51, 10] width 103 height 21
click at [49, 5] on link "Product Pages" at bounding box center [68, 7] width 70 height 6
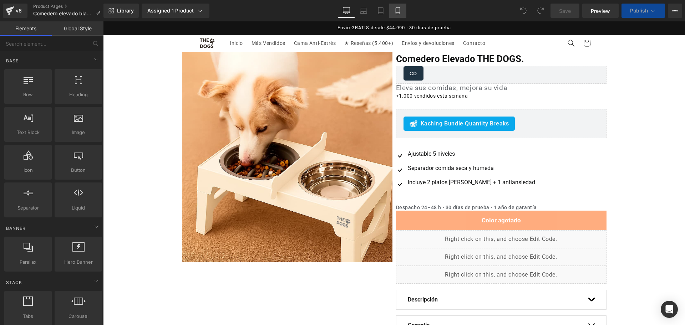
click at [406, 11] on link "Mobile" at bounding box center [397, 11] width 17 height 14
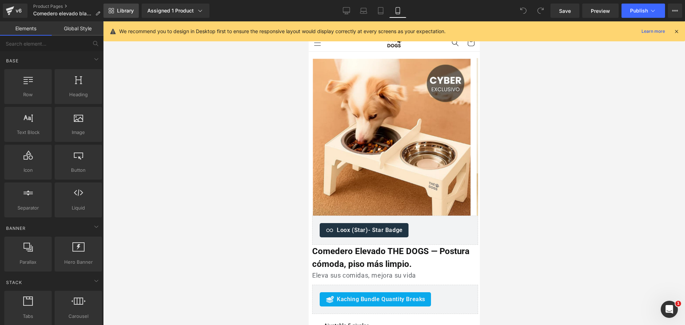
click at [112, 14] on link "Library" at bounding box center [120, 11] width 35 height 14
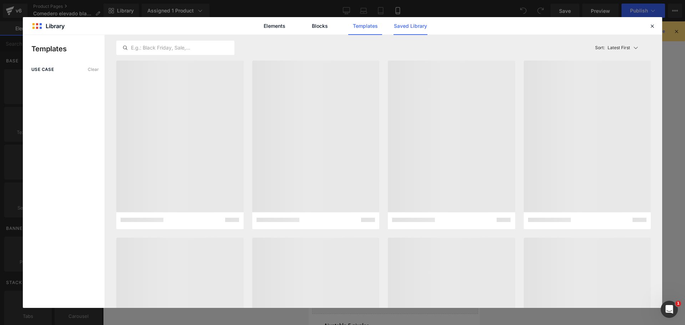
click at [422, 22] on link "Saved Library" at bounding box center [410, 26] width 34 height 18
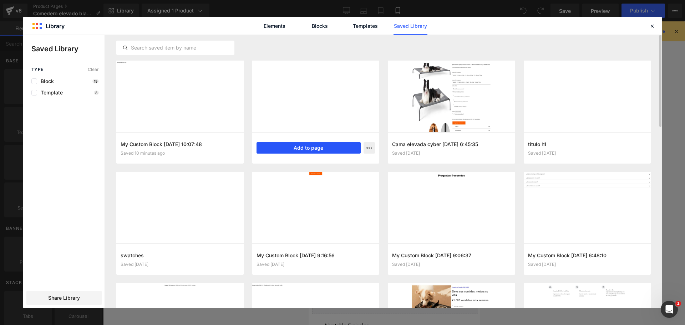
click at [282, 148] on button "Add to page" at bounding box center [308, 147] width 104 height 11
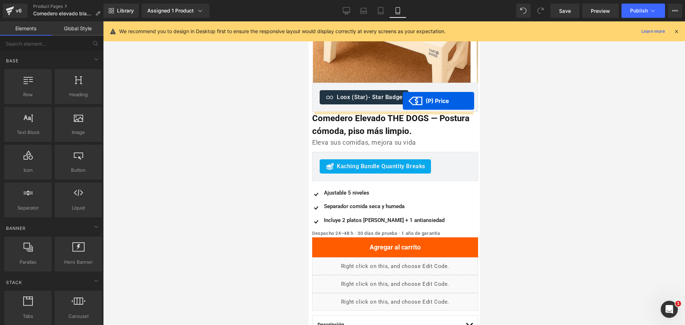
scroll to position [134, 0]
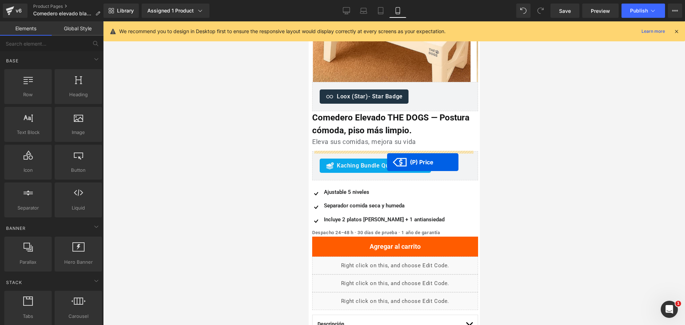
drag, startPoint x: 348, startPoint y: 168, endPoint x: 386, endPoint y: 162, distance: 38.6
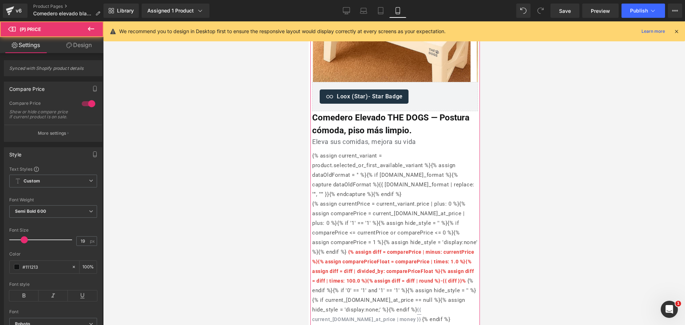
scroll to position [357, 0]
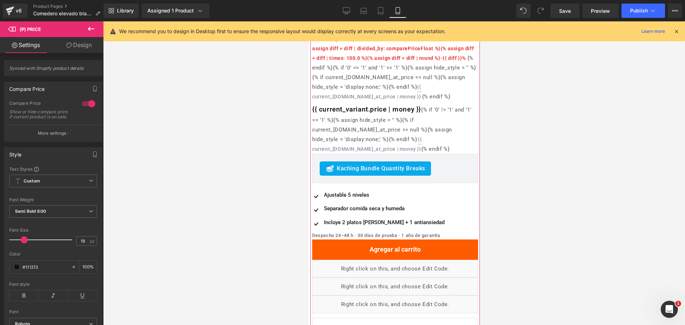
click at [398, 176] on div "Kaching Bundle Quantity Breaks" at bounding box center [374, 169] width 111 height 14
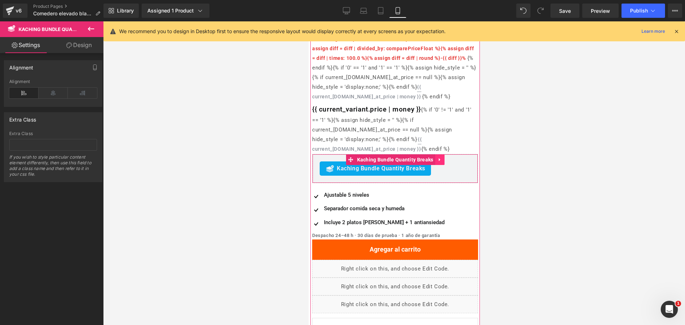
click at [437, 162] on icon at bounding box center [439, 159] width 5 height 5
click at [439, 165] on link at bounding box center [443, 159] width 9 height 11
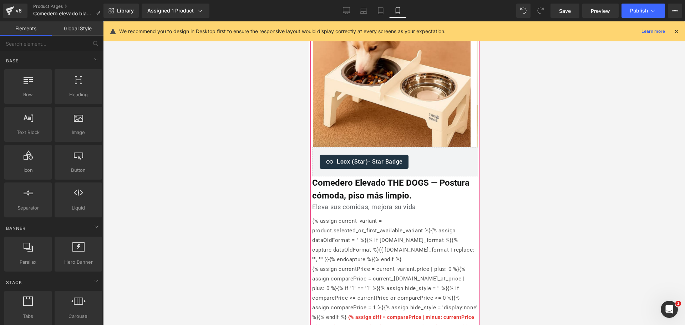
scroll to position [0, 0]
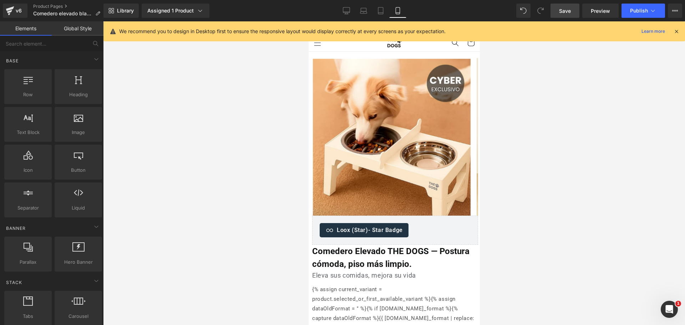
click at [570, 11] on span "Save" at bounding box center [565, 10] width 12 height 7
click at [674, 34] on icon at bounding box center [676, 31] width 6 height 6
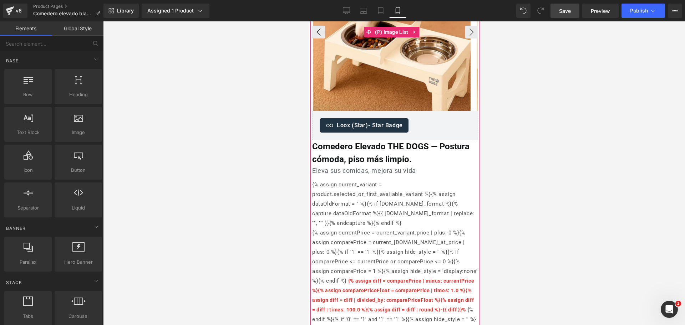
scroll to position [89, 0]
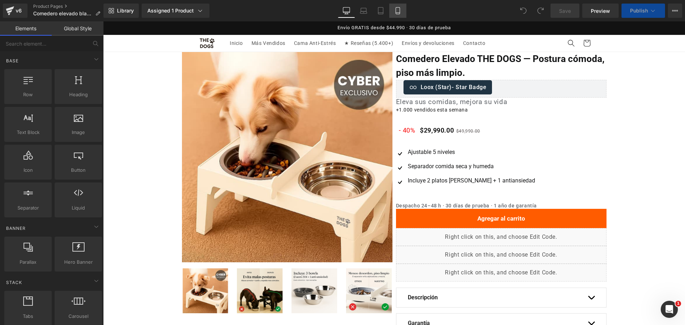
click at [399, 12] on icon at bounding box center [397, 10] width 7 height 7
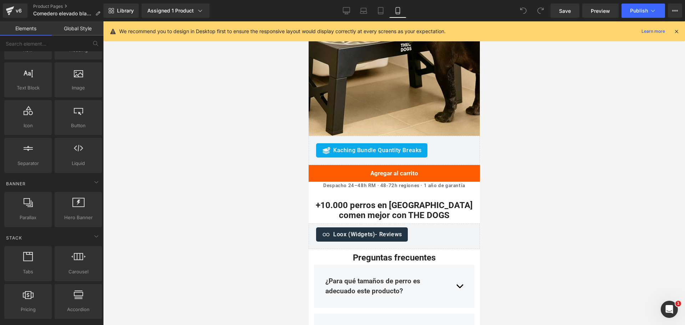
scroll to position [1471, 0]
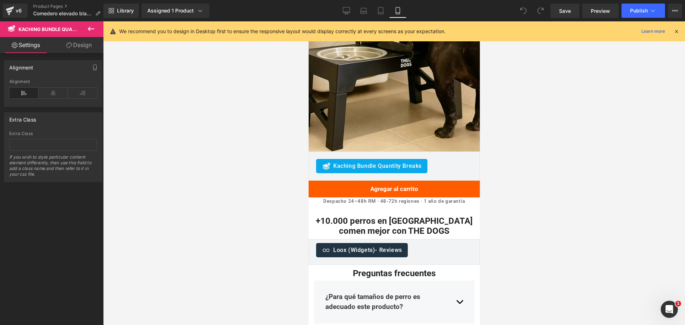
click at [400, 152] on div "Kaching Bundle Quantity Breaks Kaching Bundle Quantity Breaks" at bounding box center [393, 166] width 171 height 29
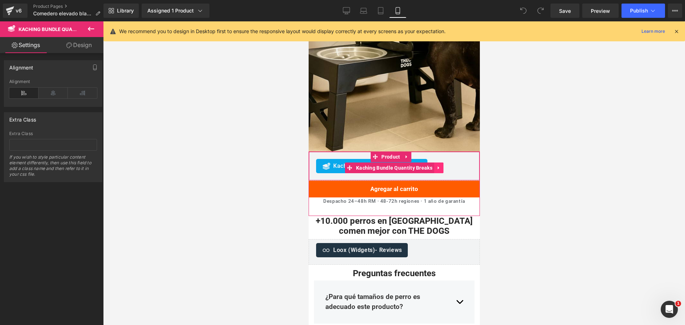
click at [436, 165] on icon at bounding box center [438, 167] width 5 height 5
click at [440, 165] on icon at bounding box center [442, 167] width 5 height 5
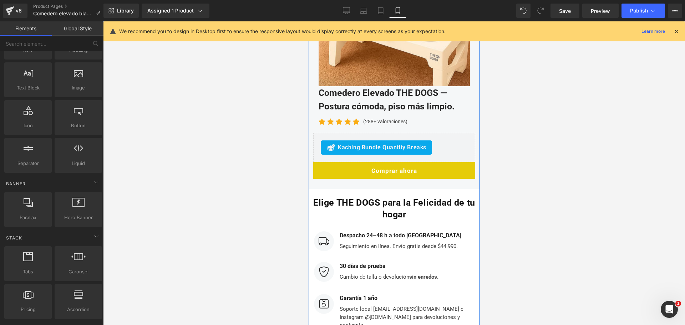
scroll to position [2586, 0]
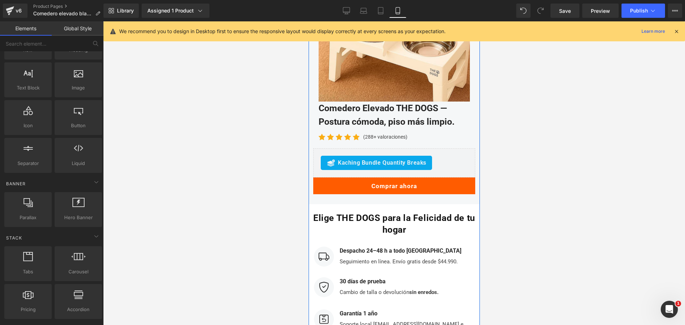
click at [412, 159] on span "Kaching Bundle Quantity Breaks" at bounding box center [381, 163] width 88 height 9
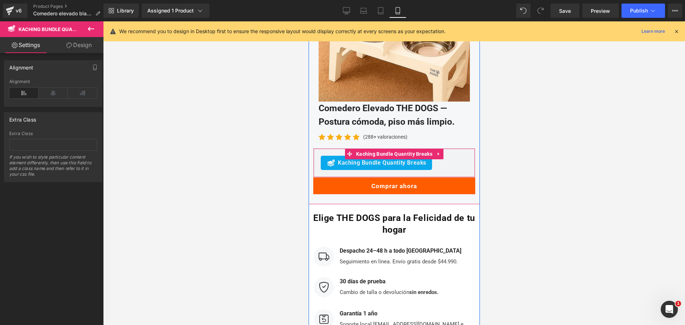
click at [436, 152] on icon at bounding box center [438, 154] width 5 height 5
click at [440, 152] on icon at bounding box center [442, 154] width 5 height 5
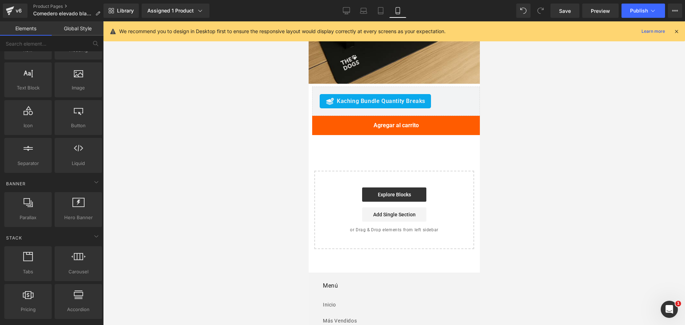
scroll to position [3923, 0]
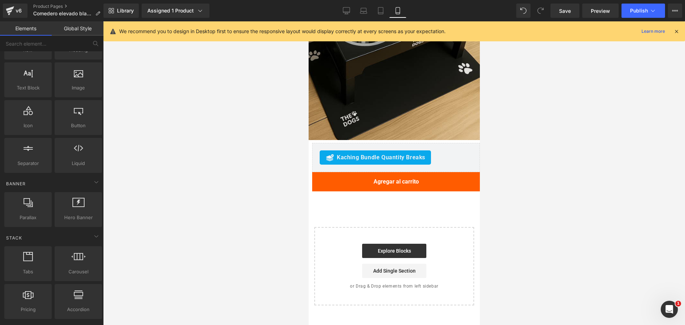
click at [410, 143] on div "Kaching Bundle Quantity Breaks Kaching Bundle Quantity Breaks" at bounding box center [396, 157] width 168 height 29
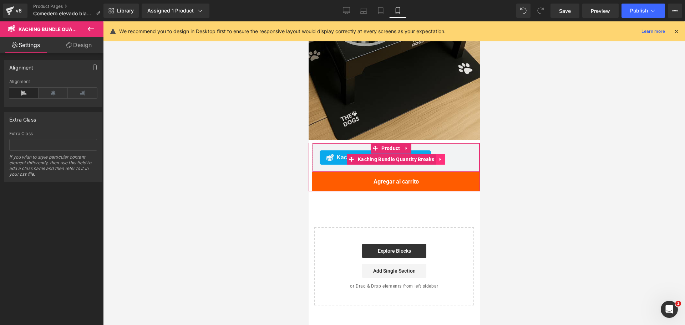
click at [439, 154] on link at bounding box center [439, 159] width 9 height 11
click at [442, 157] on icon at bounding box center [444, 159] width 5 height 5
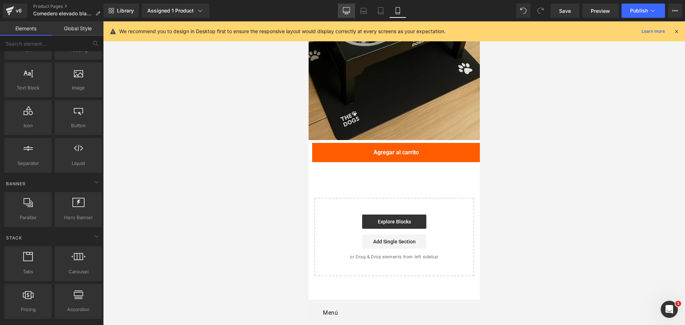
click at [354, 9] on link "Desktop" at bounding box center [346, 11] width 17 height 14
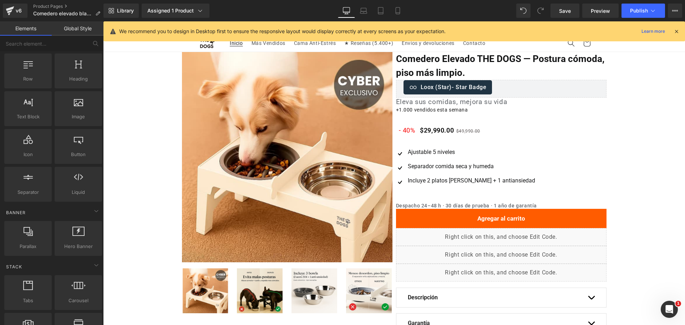
scroll to position [0, 0]
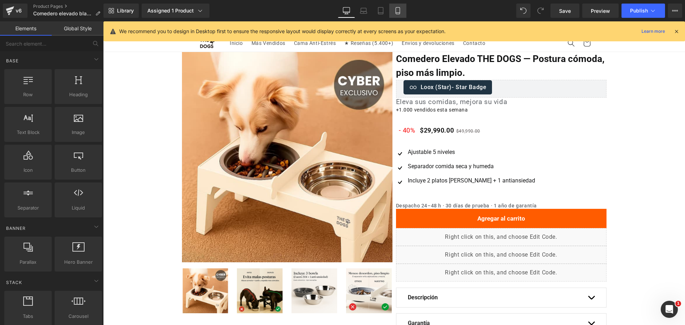
drag, startPoint x: 398, startPoint y: 10, endPoint x: 86, endPoint y: 23, distance: 312.3
click at [398, 10] on icon at bounding box center [397, 10] width 7 height 7
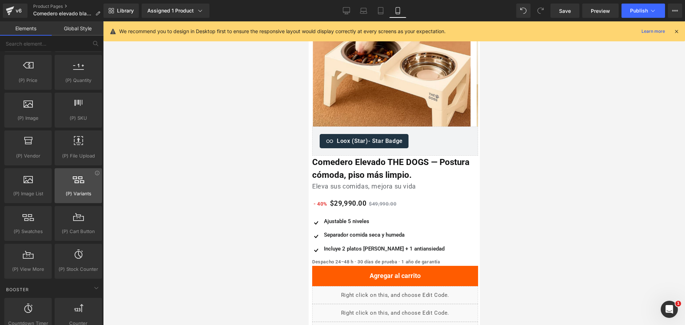
scroll to position [713, 0]
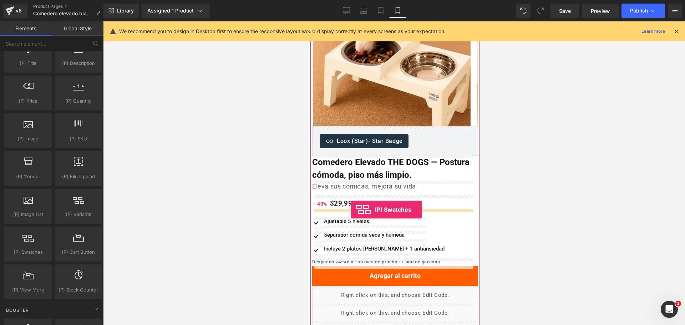
drag, startPoint x: 350, startPoint y: 262, endPoint x: 350, endPoint y: 210, distance: 52.1
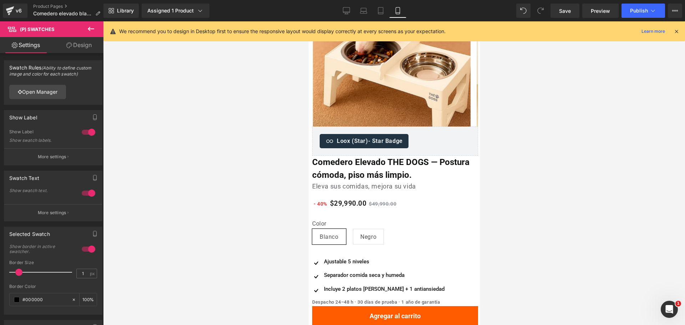
drag, startPoint x: 523, startPoint y: 5, endPoint x: 515, endPoint y: 9, distance: 8.9
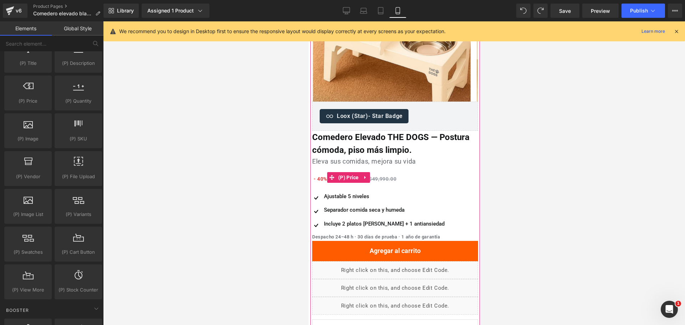
scroll to position [134, 0]
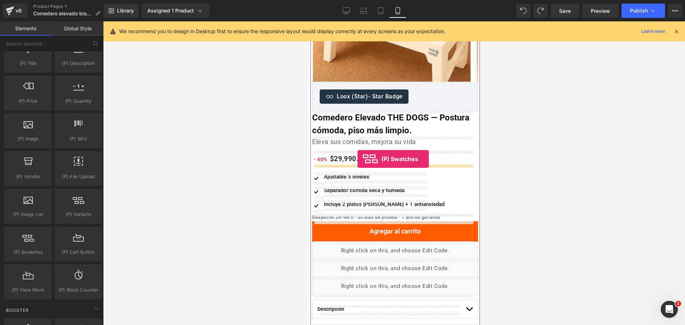
drag, startPoint x: 355, startPoint y: 261, endPoint x: 357, endPoint y: 159, distance: 102.4
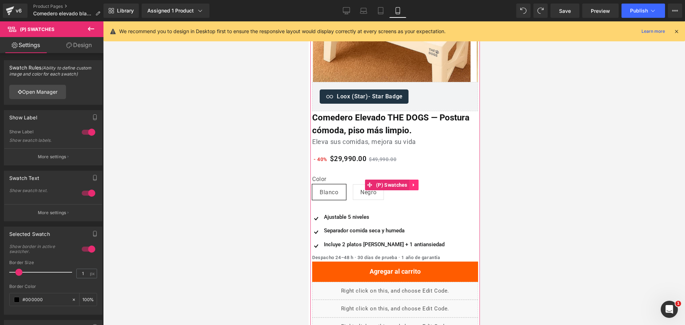
click at [417, 186] on link at bounding box center [413, 185] width 9 height 11
click at [420, 186] on link at bounding box center [417, 185] width 9 height 11
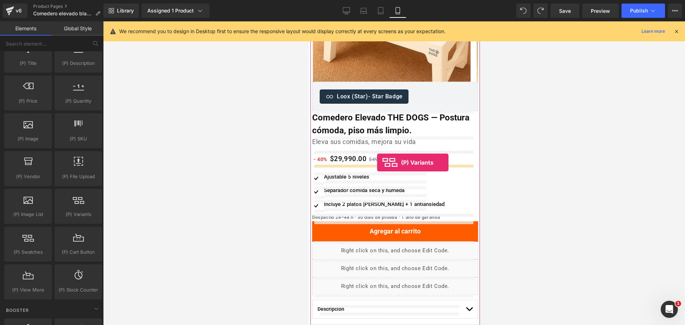
drag, startPoint x: 603, startPoint y: 186, endPoint x: 377, endPoint y: 163, distance: 227.6
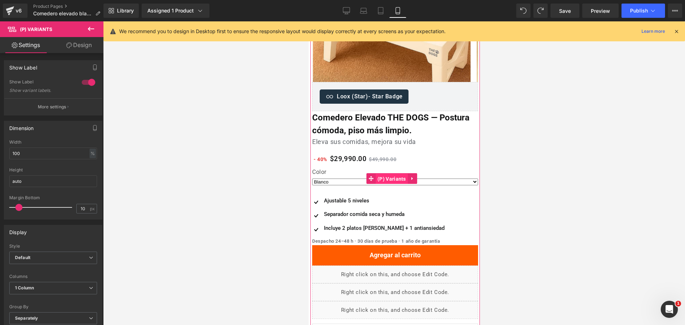
click at [391, 176] on span "(P) Variants" at bounding box center [391, 179] width 32 height 11
click at [442, 184] on select "Blanco Negro" at bounding box center [395, 182] width 166 height 7
click at [312, 179] on select "Blanco Negro" at bounding box center [395, 182] width 166 height 7
click at [386, 178] on span "(P) Variants" at bounding box center [391, 178] width 32 height 11
click at [515, 148] on div at bounding box center [394, 173] width 582 height 304
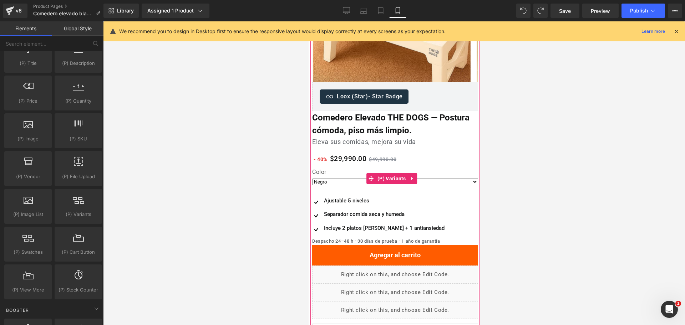
click at [420, 183] on select "Blanco Negro" at bounding box center [395, 182] width 166 height 7
select select "Blanco"
click at [312, 179] on select "Blanco Negro" at bounding box center [395, 182] width 166 height 7
drag, startPoint x: 521, startPoint y: 176, endPoint x: 482, endPoint y: 176, distance: 38.5
click at [520, 176] on div at bounding box center [394, 173] width 582 height 304
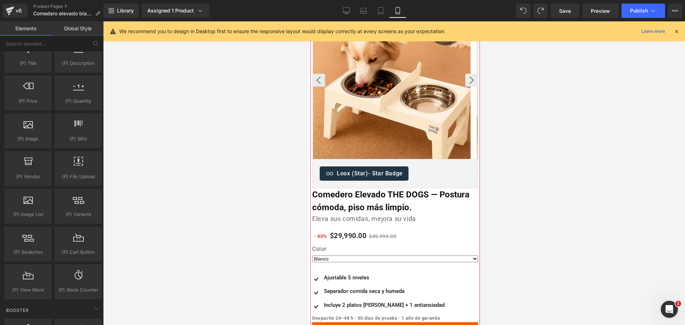
scroll to position [0, 0]
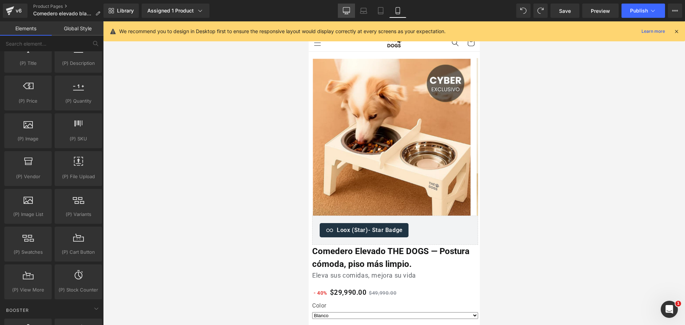
click at [345, 8] on icon at bounding box center [346, 10] width 7 height 7
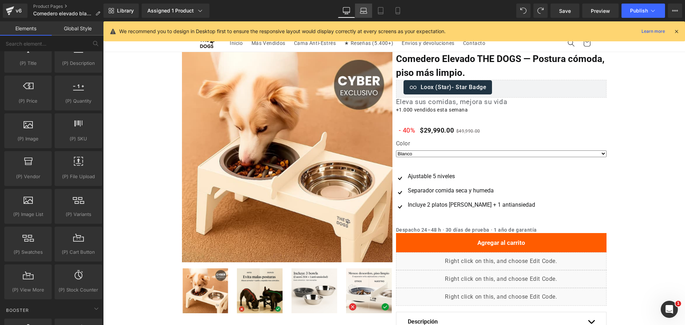
click at [366, 11] on icon at bounding box center [363, 12] width 7 height 2
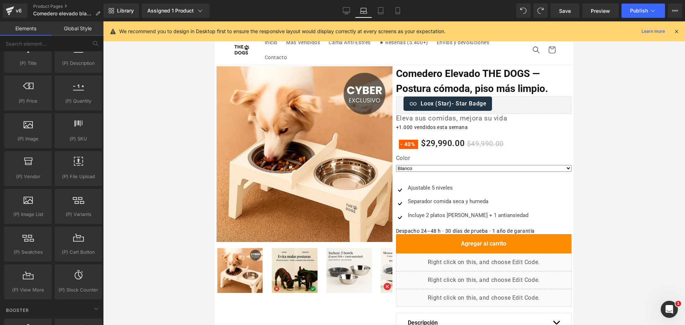
scroll to position [44, 0]
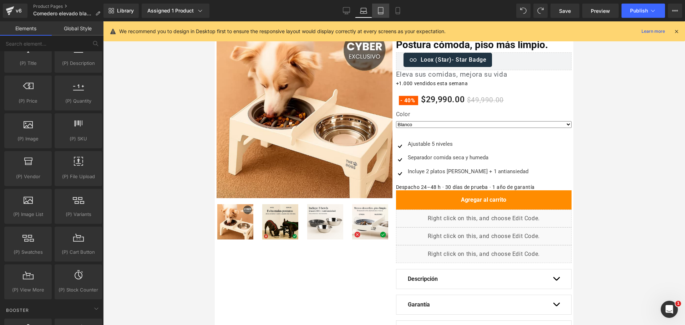
click at [375, 10] on link "Tablet" at bounding box center [380, 11] width 17 height 14
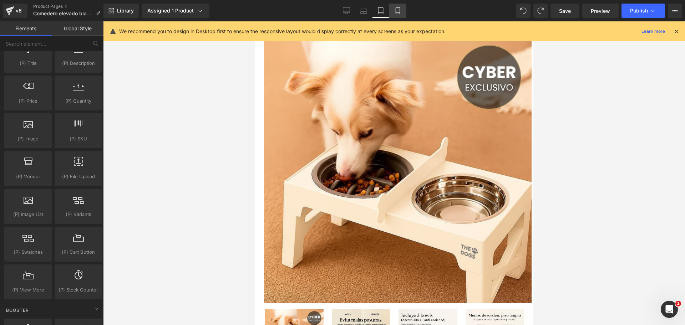
click at [394, 13] on icon at bounding box center [397, 10] width 7 height 7
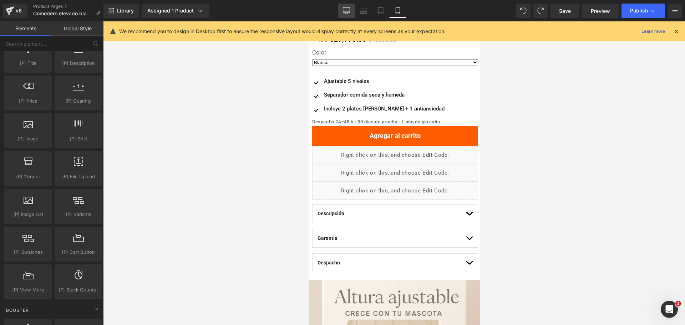
click at [347, 6] on link "Desktop" at bounding box center [346, 11] width 17 height 14
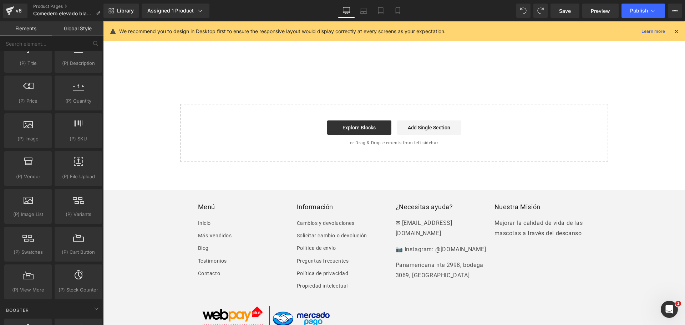
scroll to position [1739, 0]
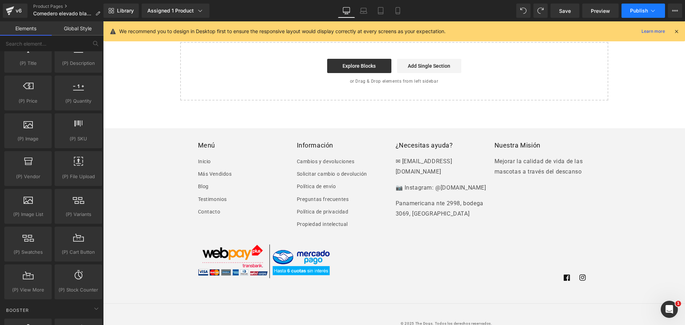
click at [643, 4] on button "Publish" at bounding box center [643, 11] width 44 height 14
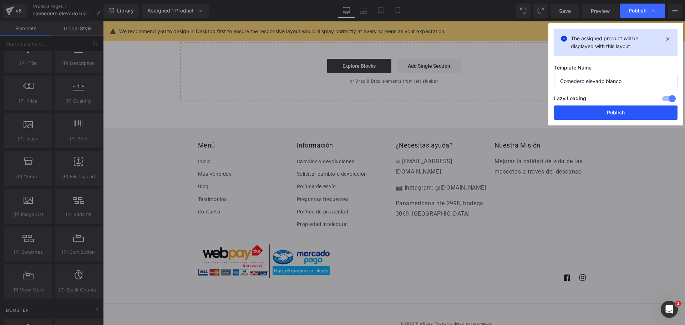
click at [607, 113] on button "Publish" at bounding box center [615, 113] width 123 height 14
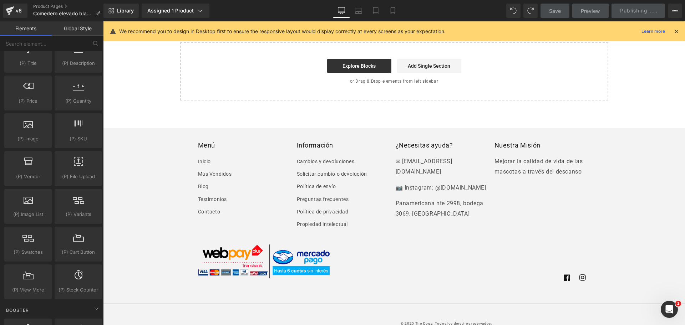
scroll to position [1427, 0]
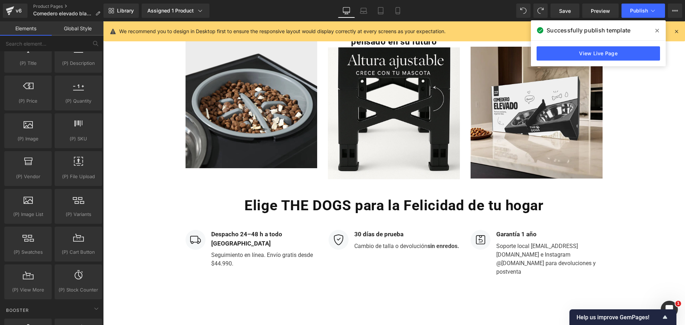
click at [654, 31] on span at bounding box center [656, 30] width 11 height 11
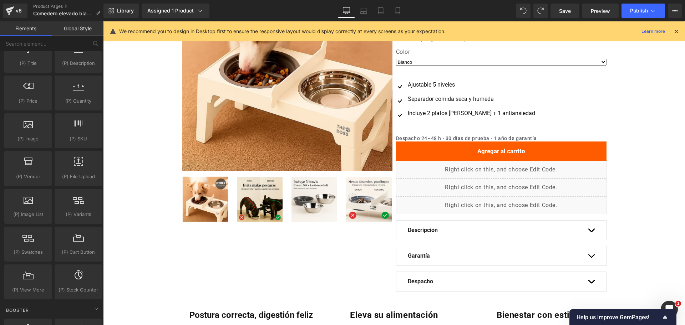
scroll to position [0, 0]
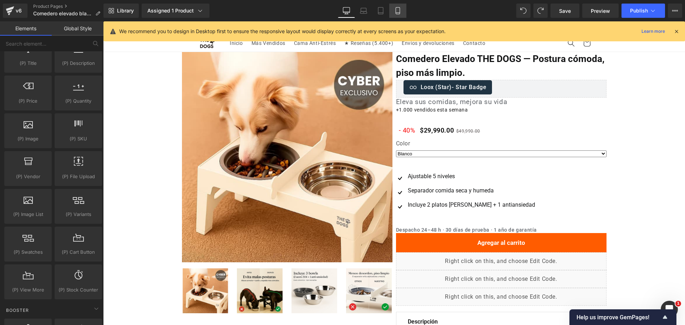
click at [403, 14] on link "Mobile" at bounding box center [397, 11] width 17 height 14
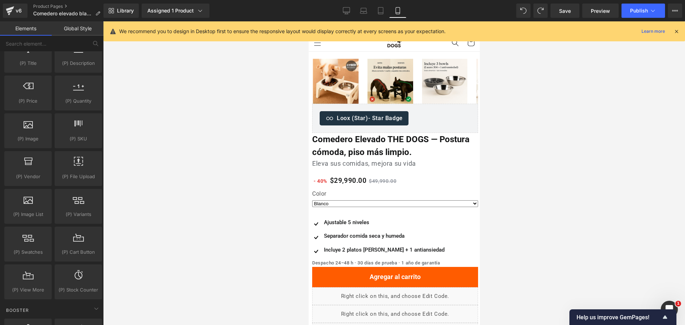
scroll to position [30, 0]
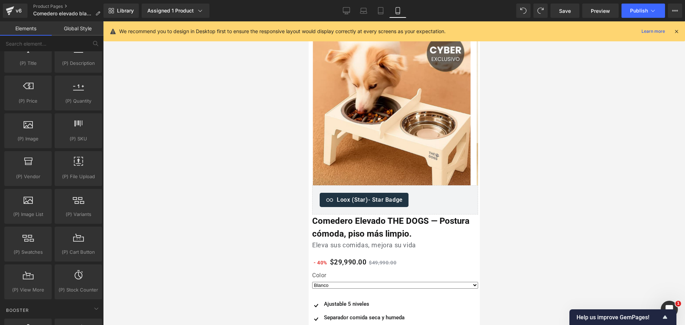
click at [676, 30] on icon at bounding box center [676, 31] width 6 height 6
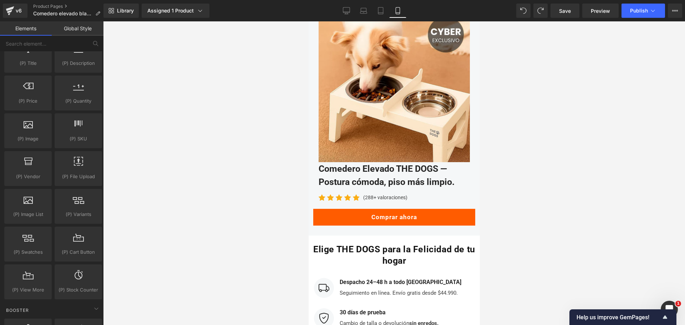
scroll to position [2675, 0]
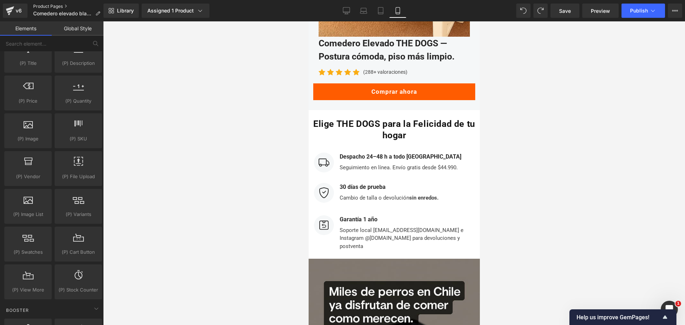
click at [64, 7] on link "Product Pages" at bounding box center [69, 7] width 73 height 6
